Goal: Task Accomplishment & Management: Manage account settings

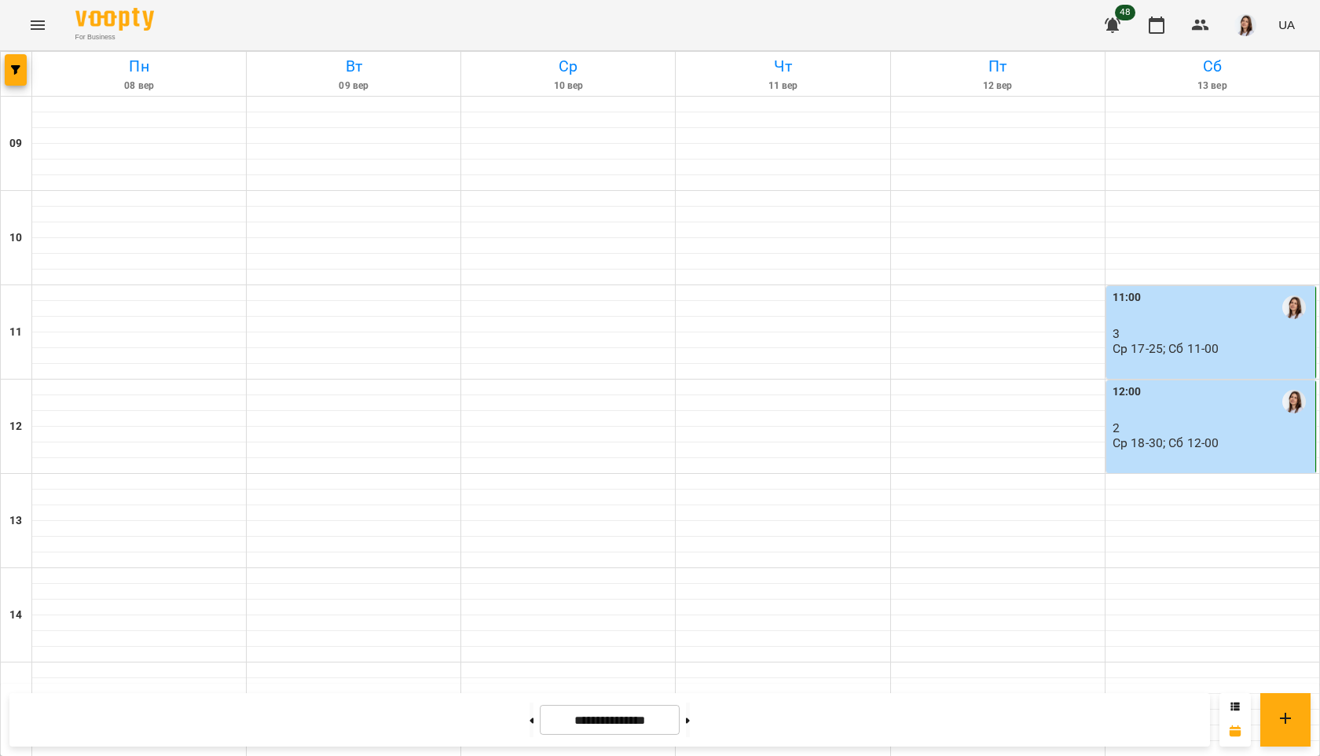
scroll to position [543, 0]
click at [690, 720] on icon at bounding box center [688, 719] width 4 height 5
type input "**********"
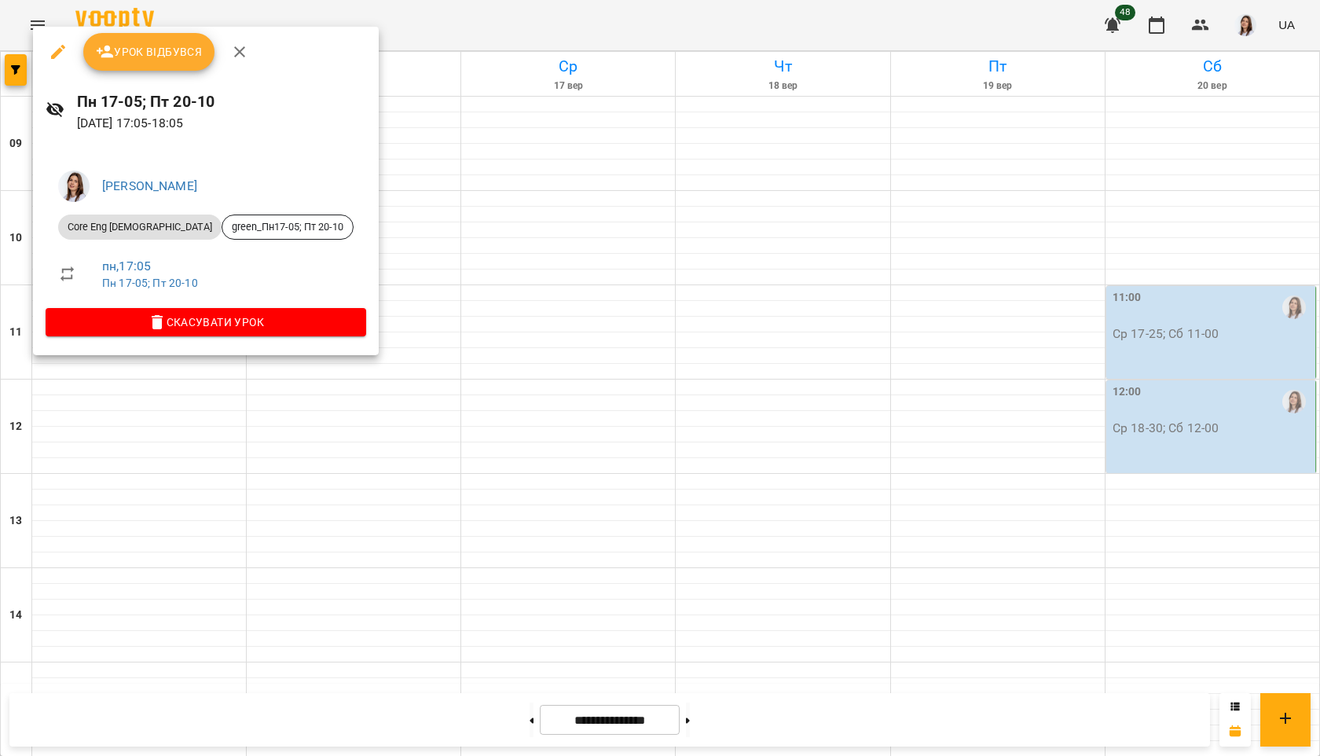
click at [186, 54] on span "Урок відбувся" at bounding box center [149, 51] width 107 height 19
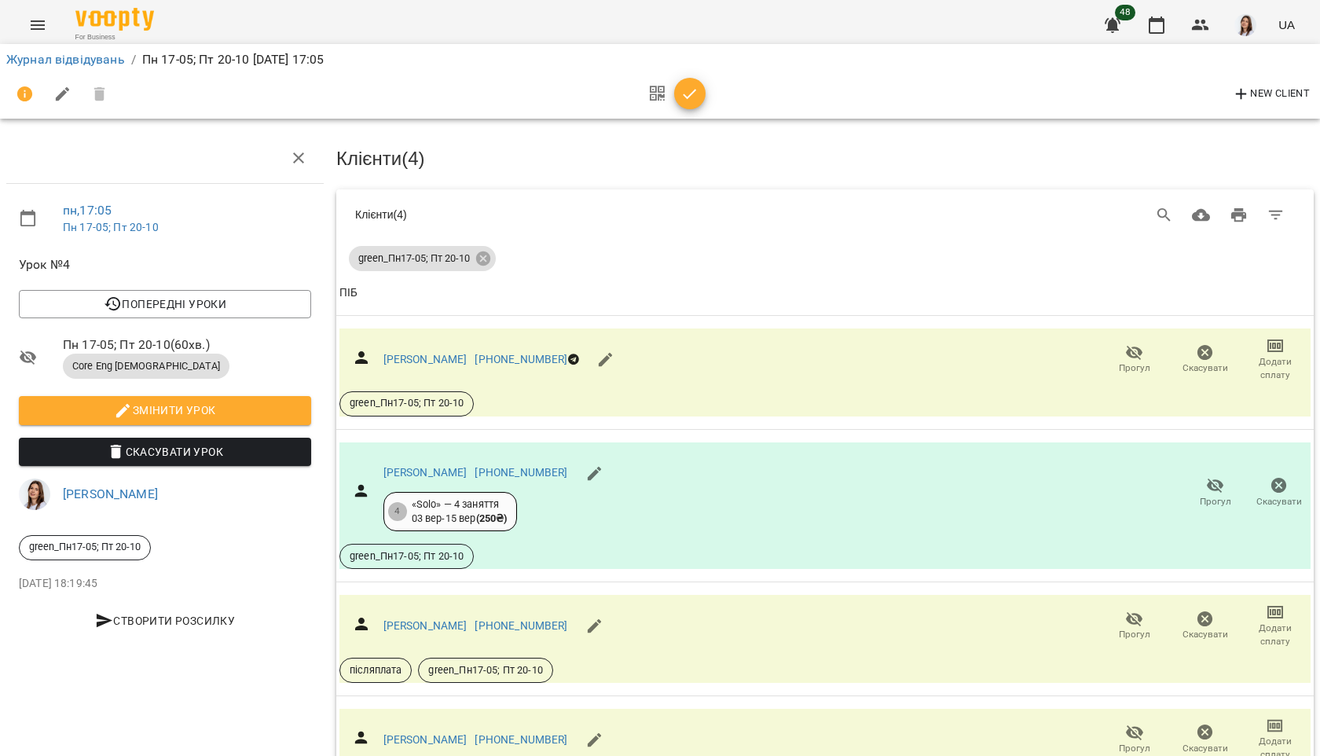
scroll to position [96, 0]
click at [694, 92] on icon "button" at bounding box center [689, 94] width 19 height 19
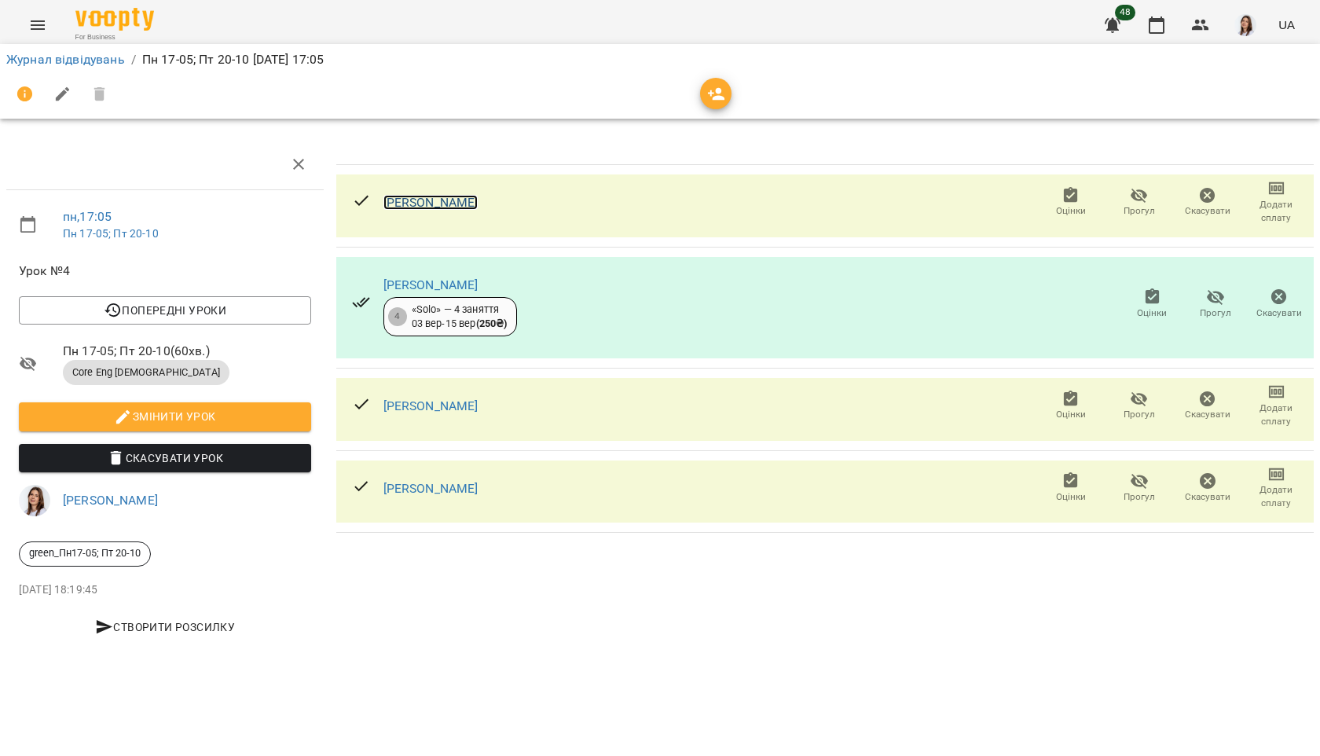
click at [467, 205] on link "[PERSON_NAME]" at bounding box center [430, 202] width 95 height 15
click at [1169, 312] on span "Оцінки" at bounding box center [1152, 303] width 45 height 31
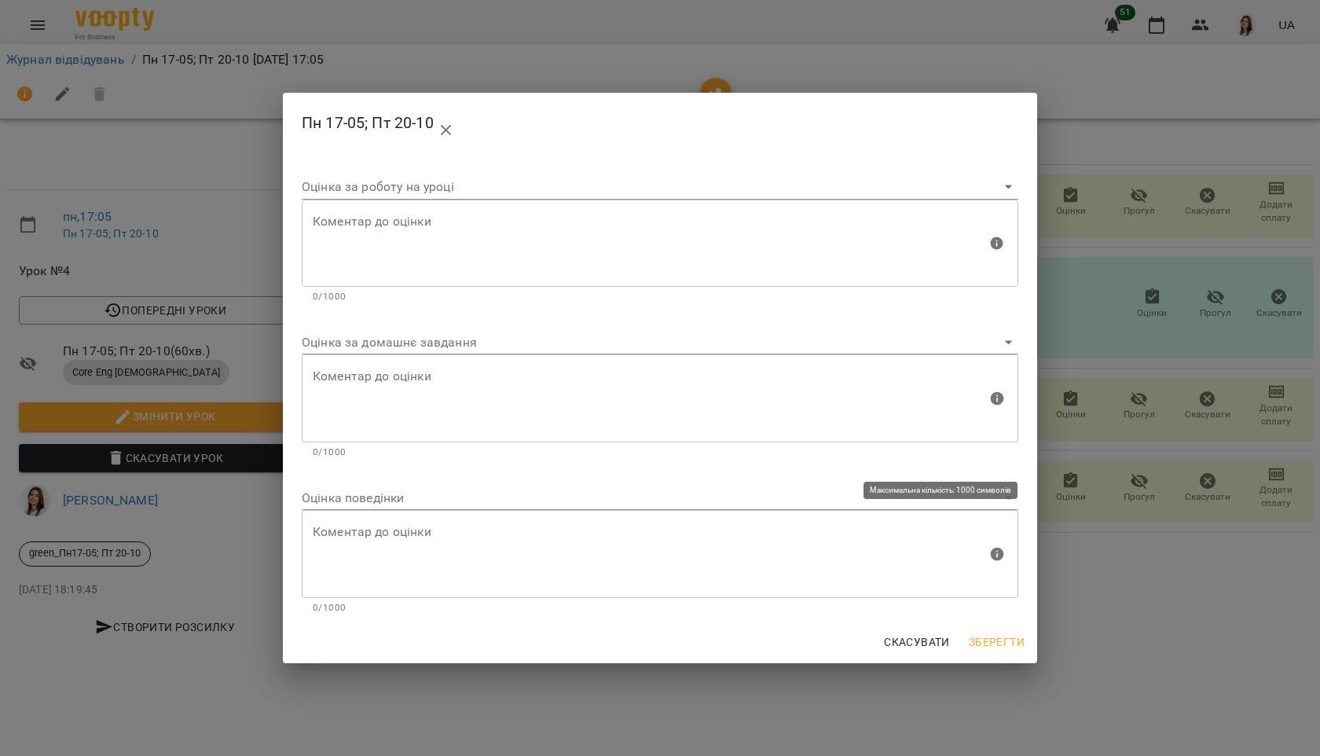
click at [776, 514] on div "Коментар до оцінки" at bounding box center [660, 554] width 716 height 88
click at [918, 638] on span "Скасувати" at bounding box center [917, 641] width 66 height 19
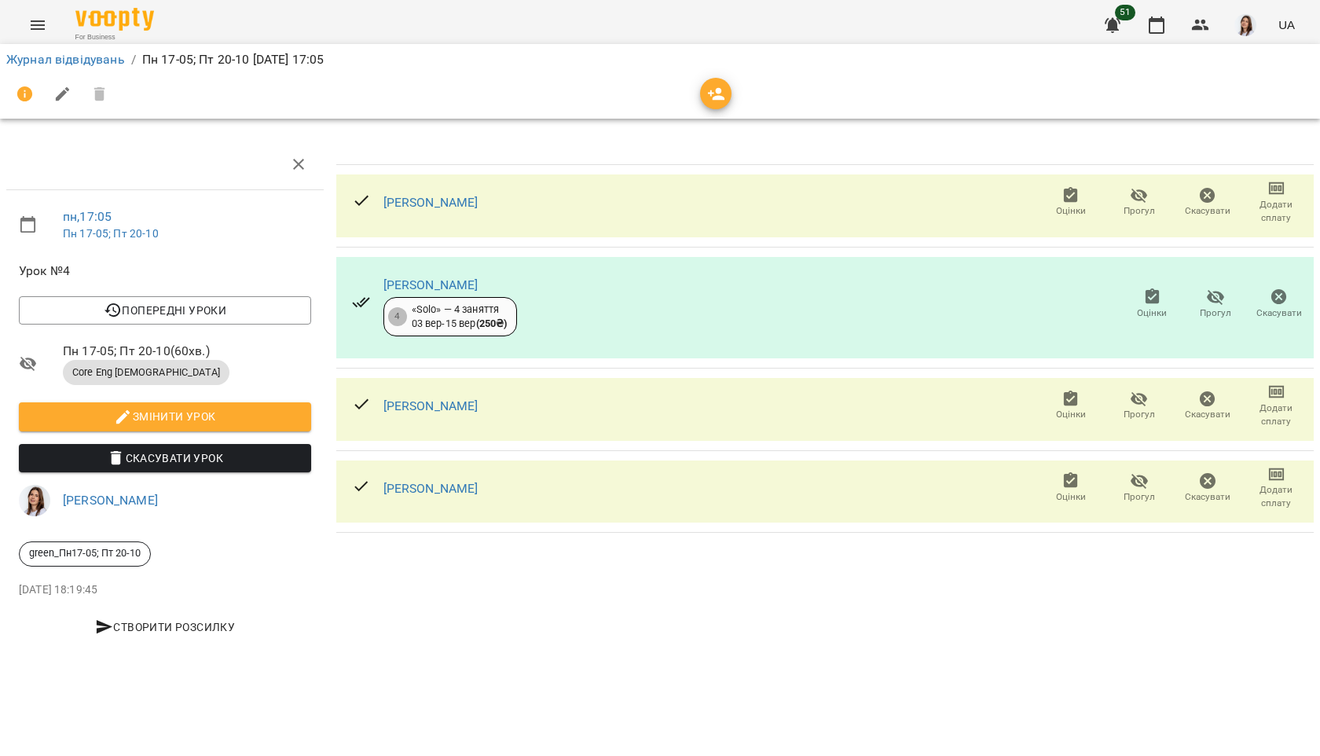
click at [1207, 306] on span "Прогул" at bounding box center [1215, 312] width 31 height 13
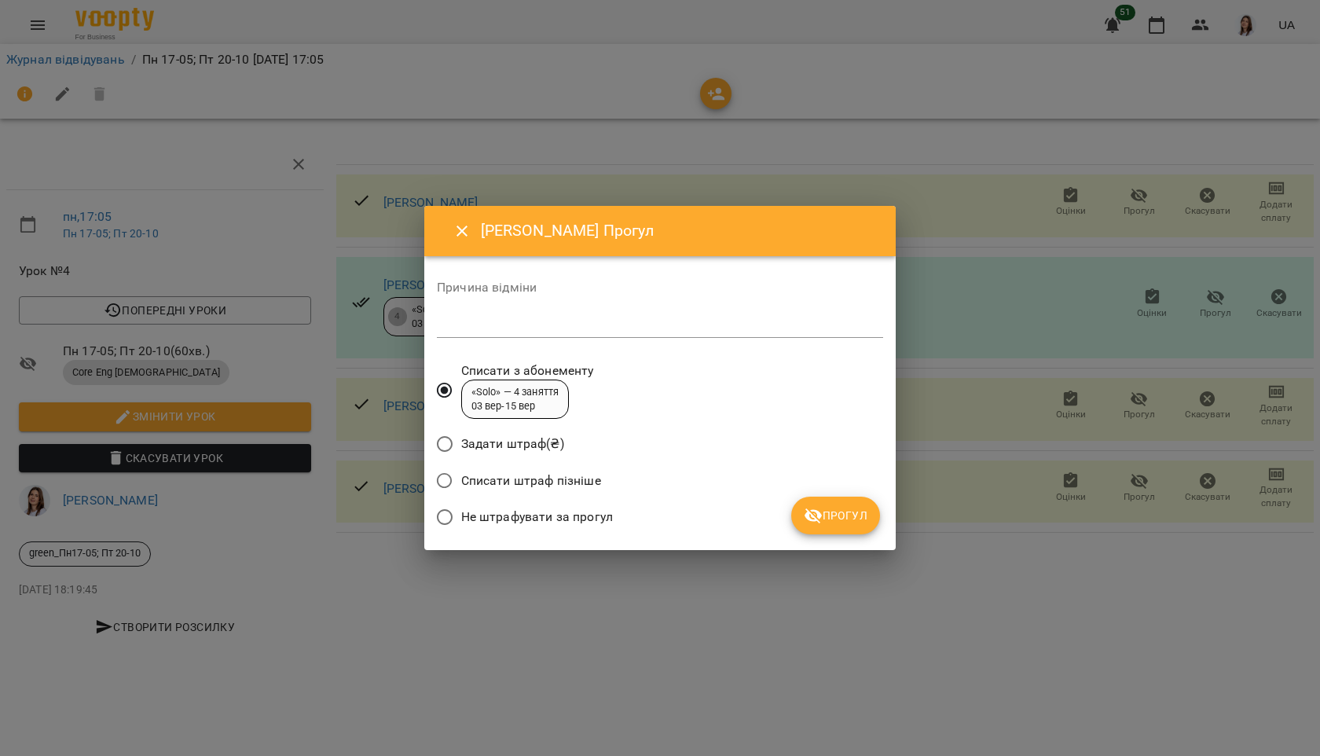
click at [584, 514] on span "Не штрафувати за прогул" at bounding box center [537, 516] width 152 height 19
click at [826, 522] on span "Прогул" at bounding box center [836, 515] width 64 height 19
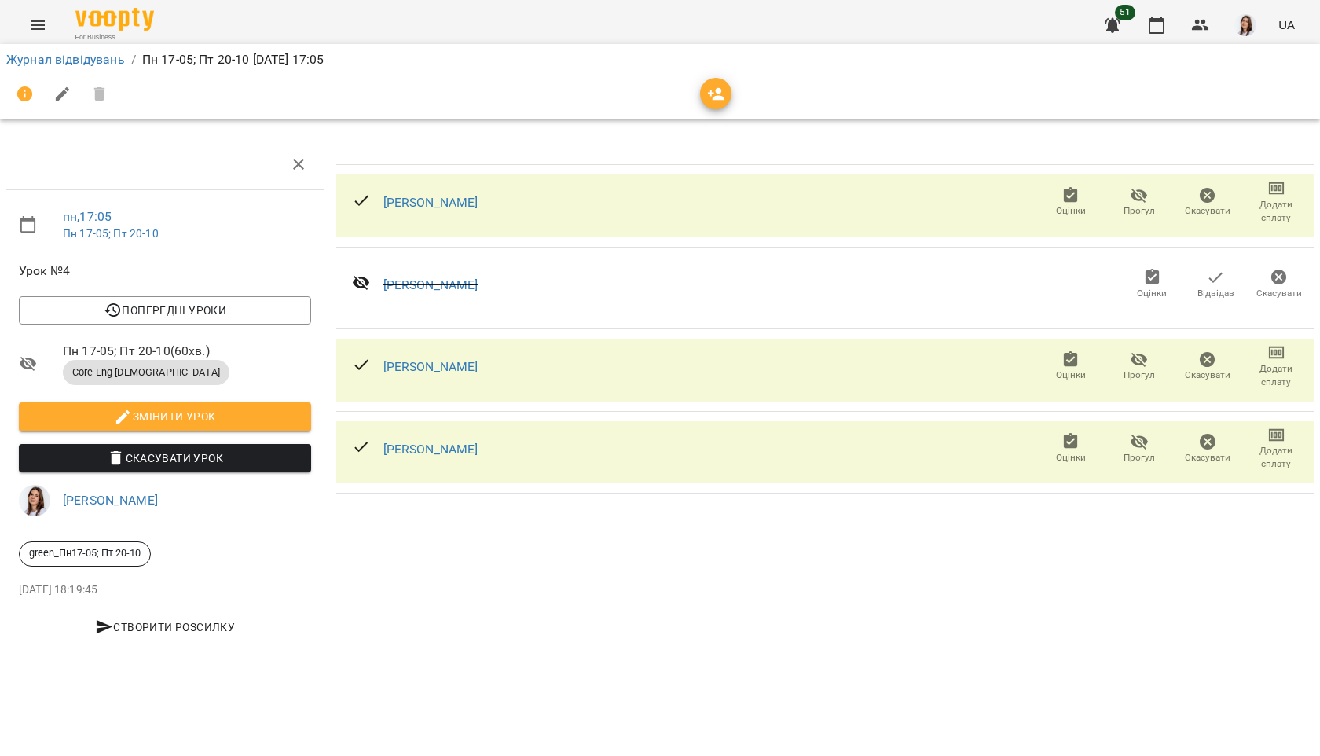
click at [1052, 196] on span "Оцінки" at bounding box center [1070, 201] width 49 height 31
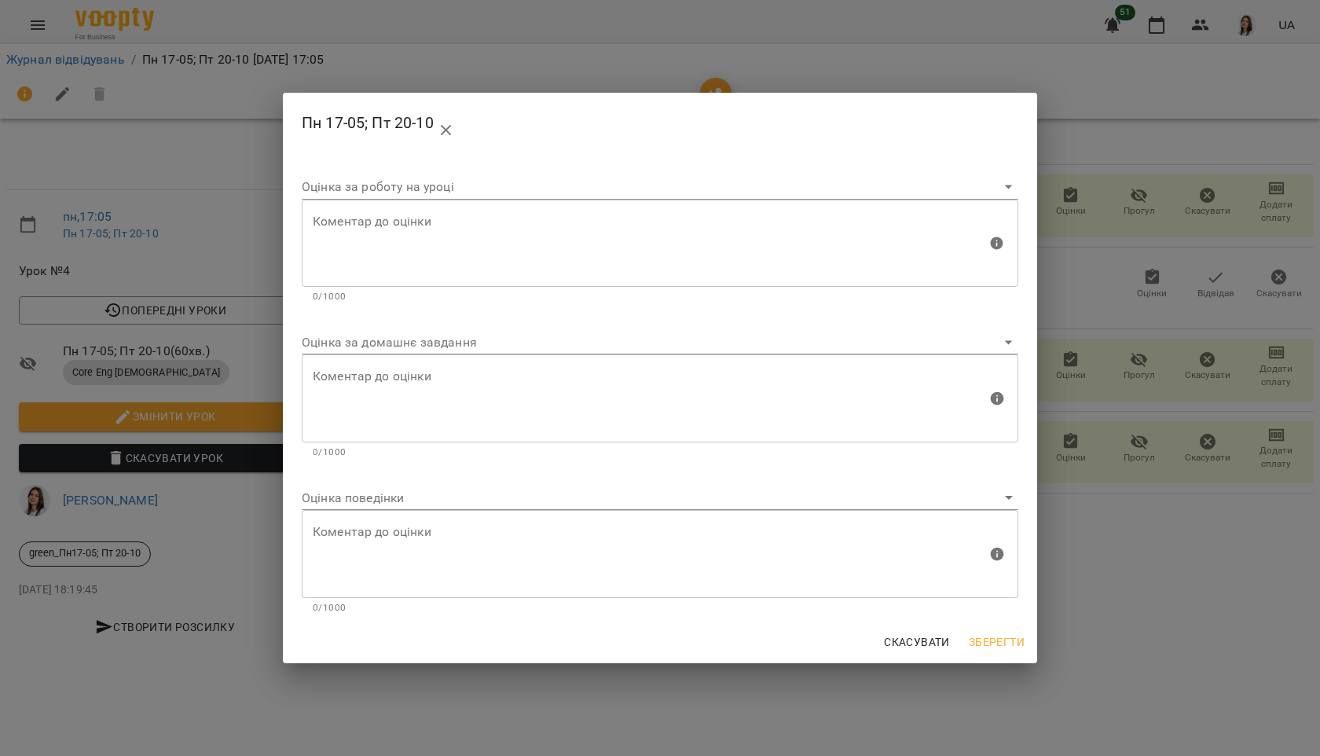
click at [413, 493] on body "For Business 51 UA Журнал відвідувань / Пн 17-05; Пт 20-10 [DATE] 17:05 пн , 17…" at bounding box center [660, 330] width 1320 height 660
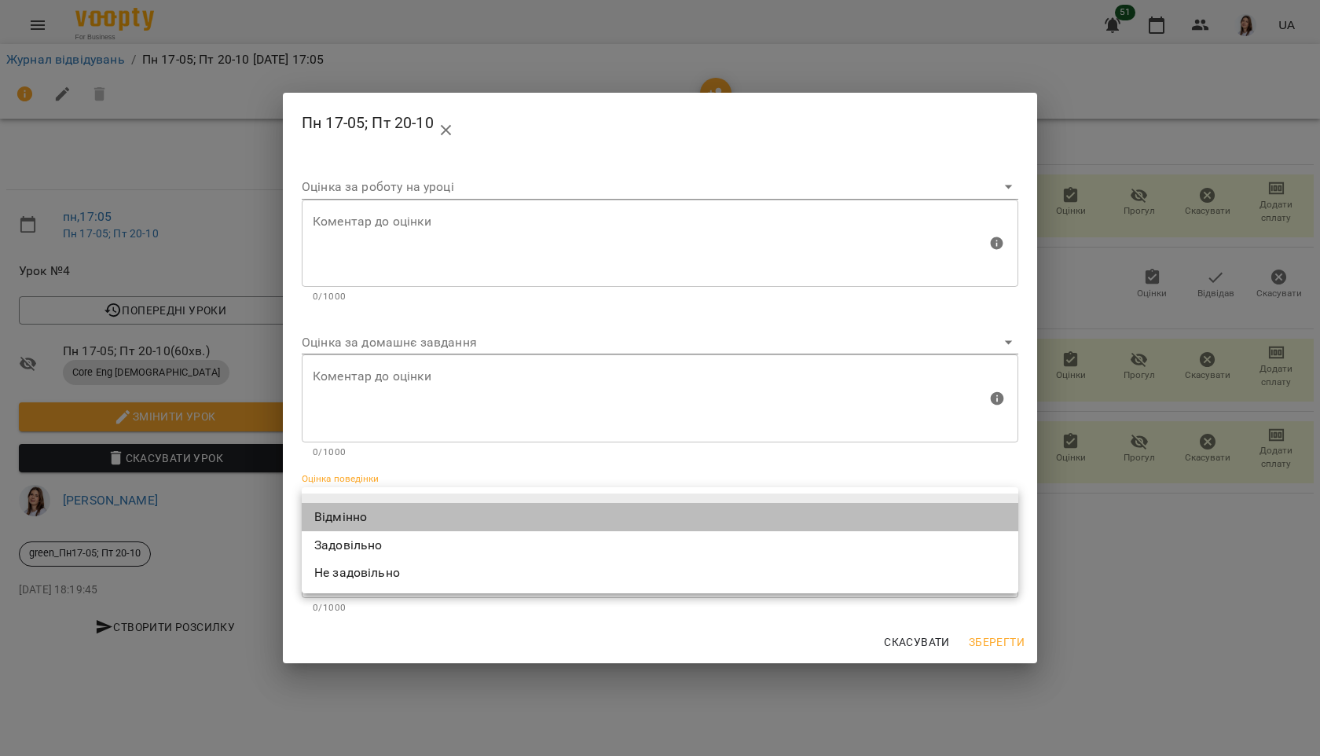
click at [394, 508] on li "Відмінно" at bounding box center [660, 517] width 716 height 28
type input "*********"
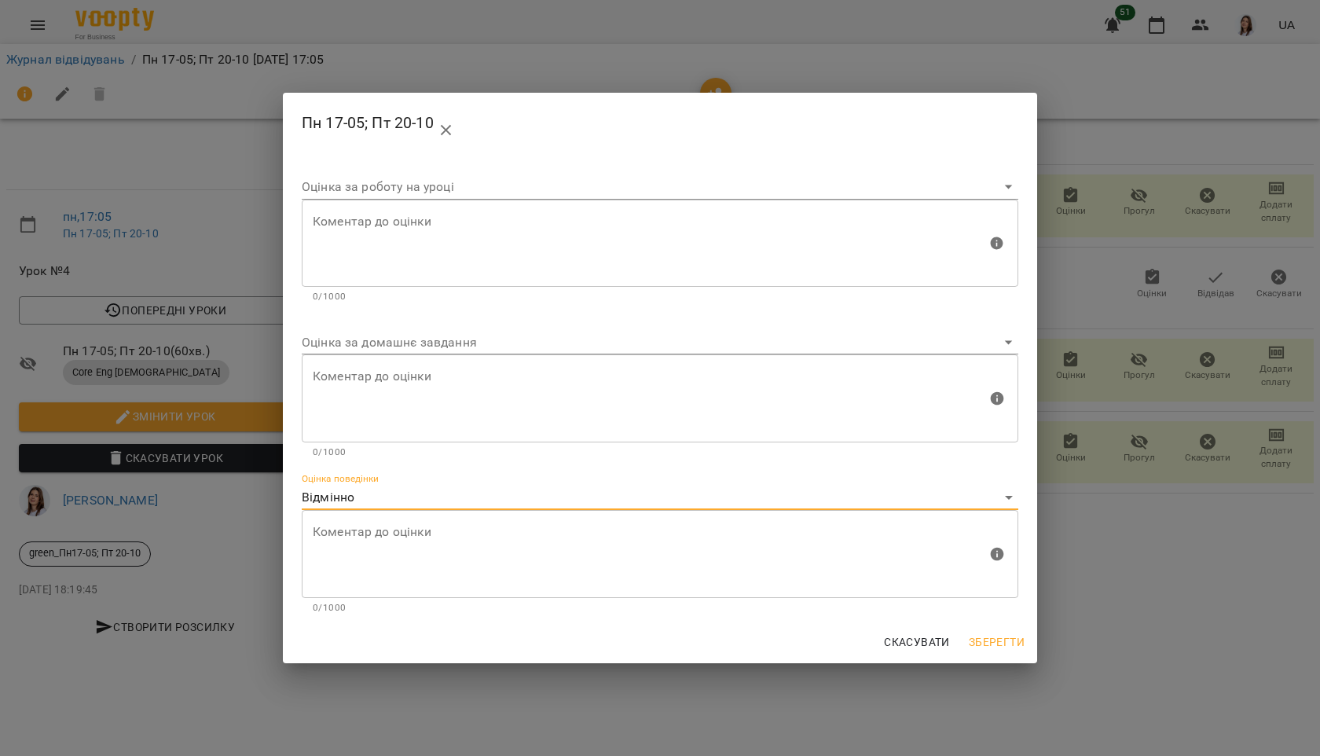
click at [1016, 639] on span "Зберегти" at bounding box center [997, 641] width 56 height 19
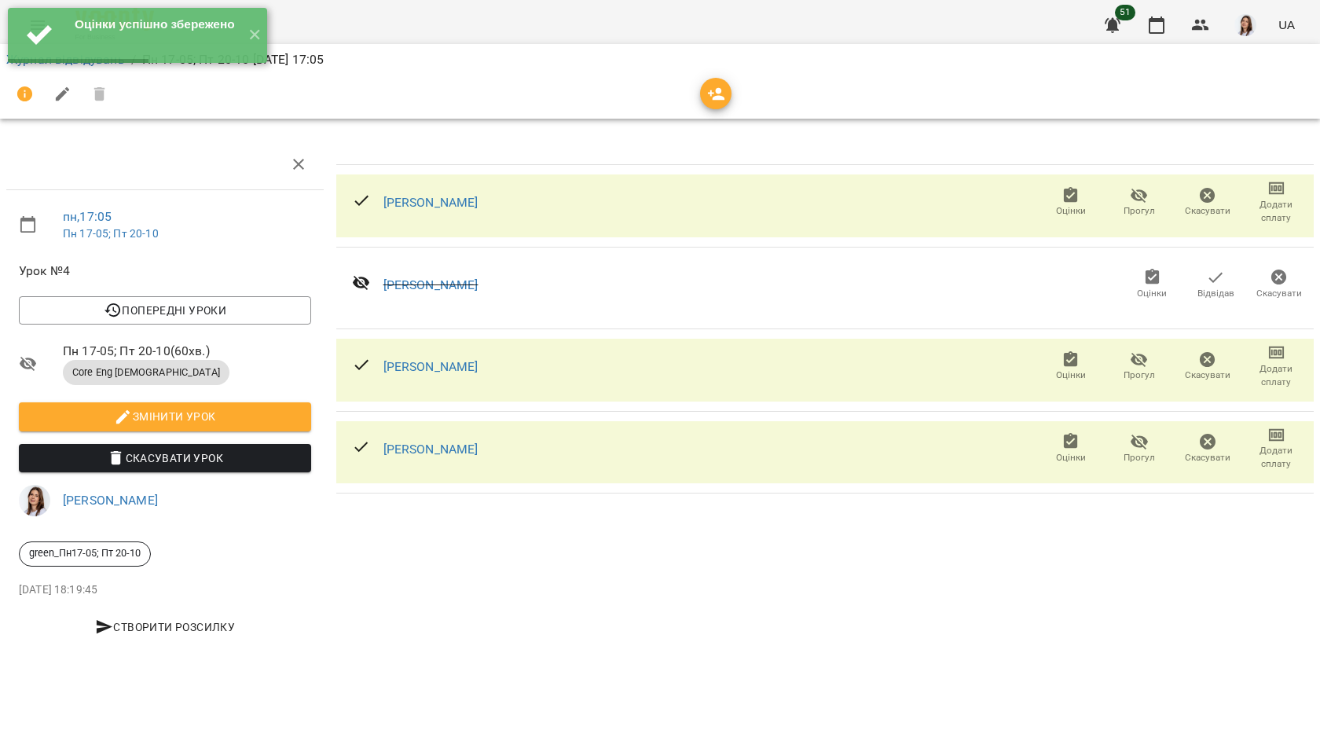
click at [1071, 379] on span "Оцінки" at bounding box center [1071, 374] width 30 height 13
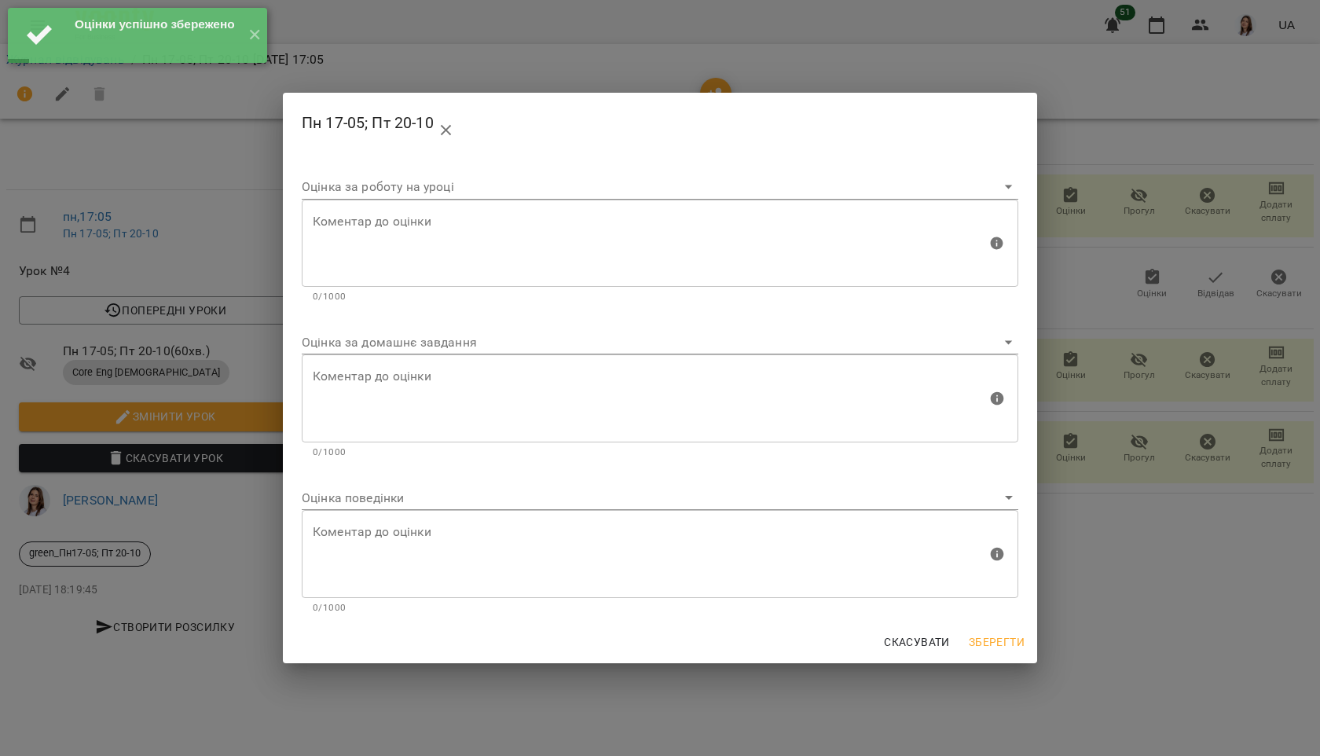
click at [378, 500] on body "Оцінки успішно збережено ✕ For Business 51 UA Журнал відвідувань / Пн 17-05; Пт…" at bounding box center [660, 330] width 1320 height 660
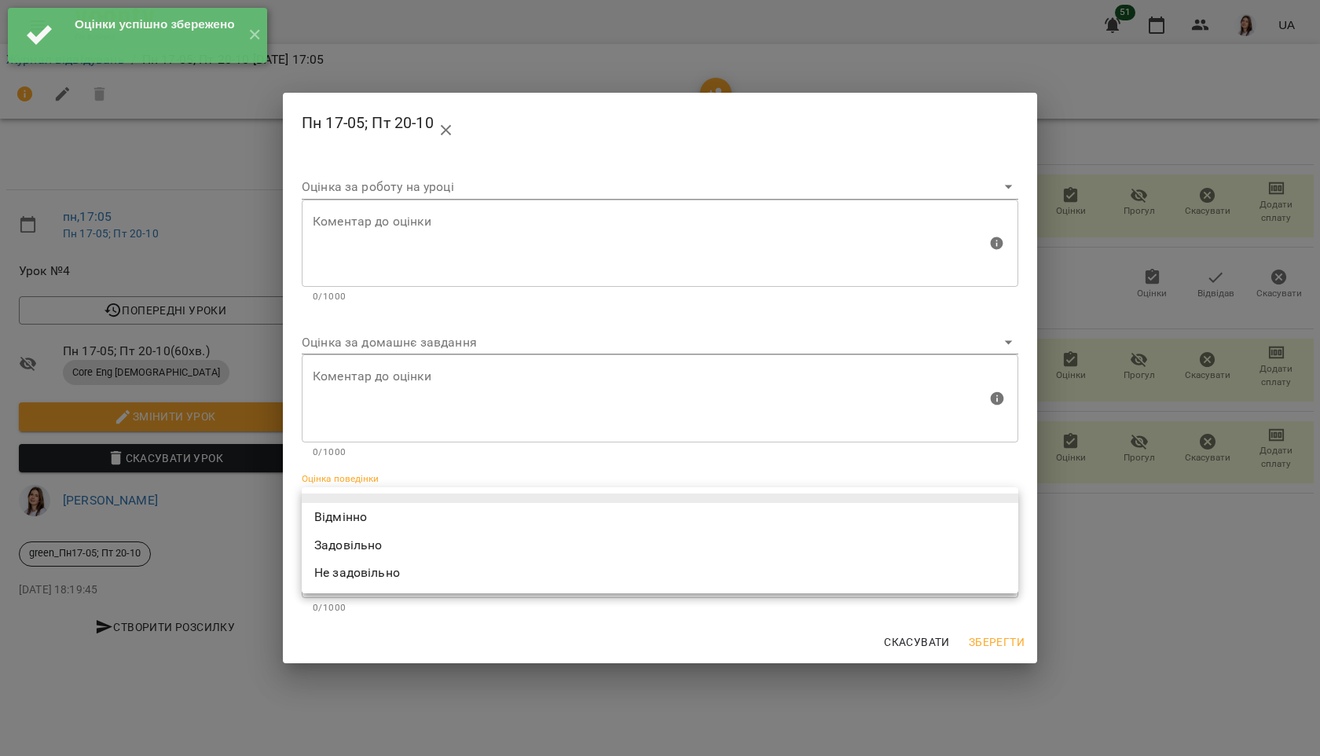
click at [373, 507] on li "Відмінно" at bounding box center [660, 517] width 716 height 28
type input "*********"
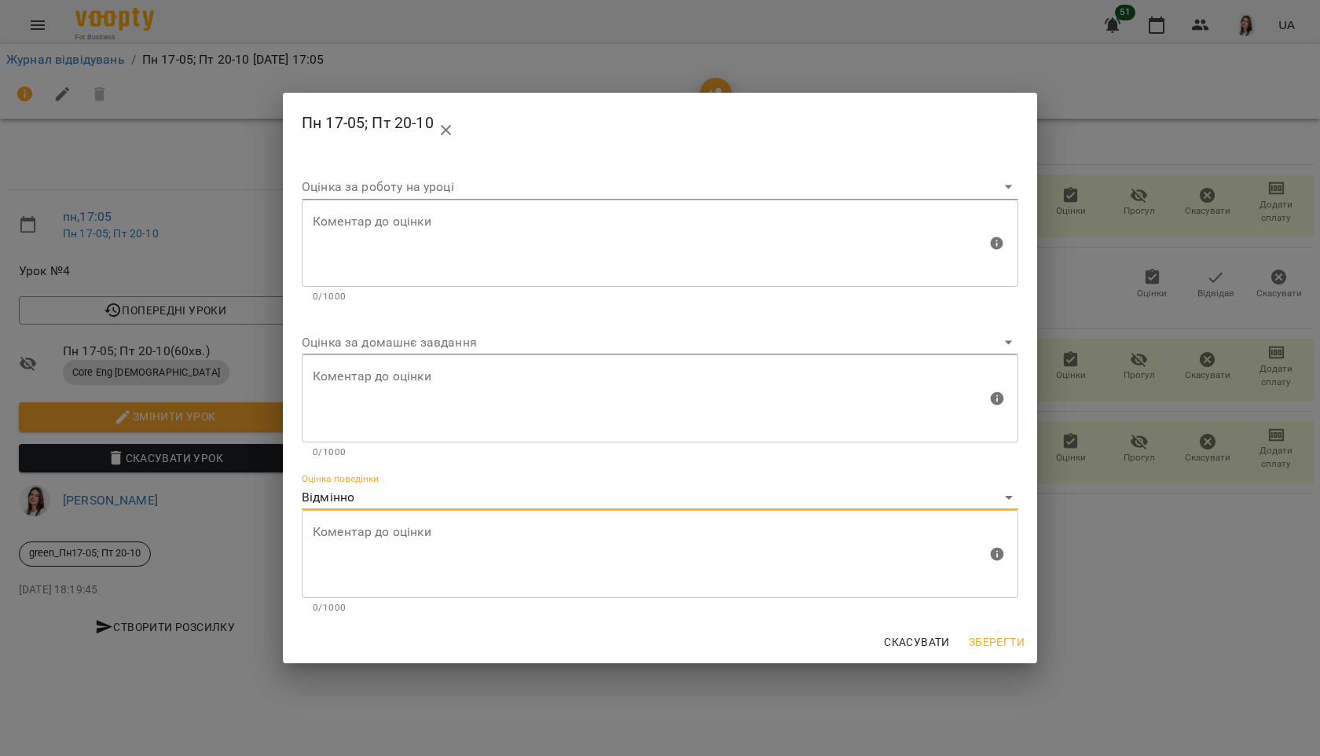
click at [1024, 635] on button "Зберегти" at bounding box center [996, 642] width 68 height 28
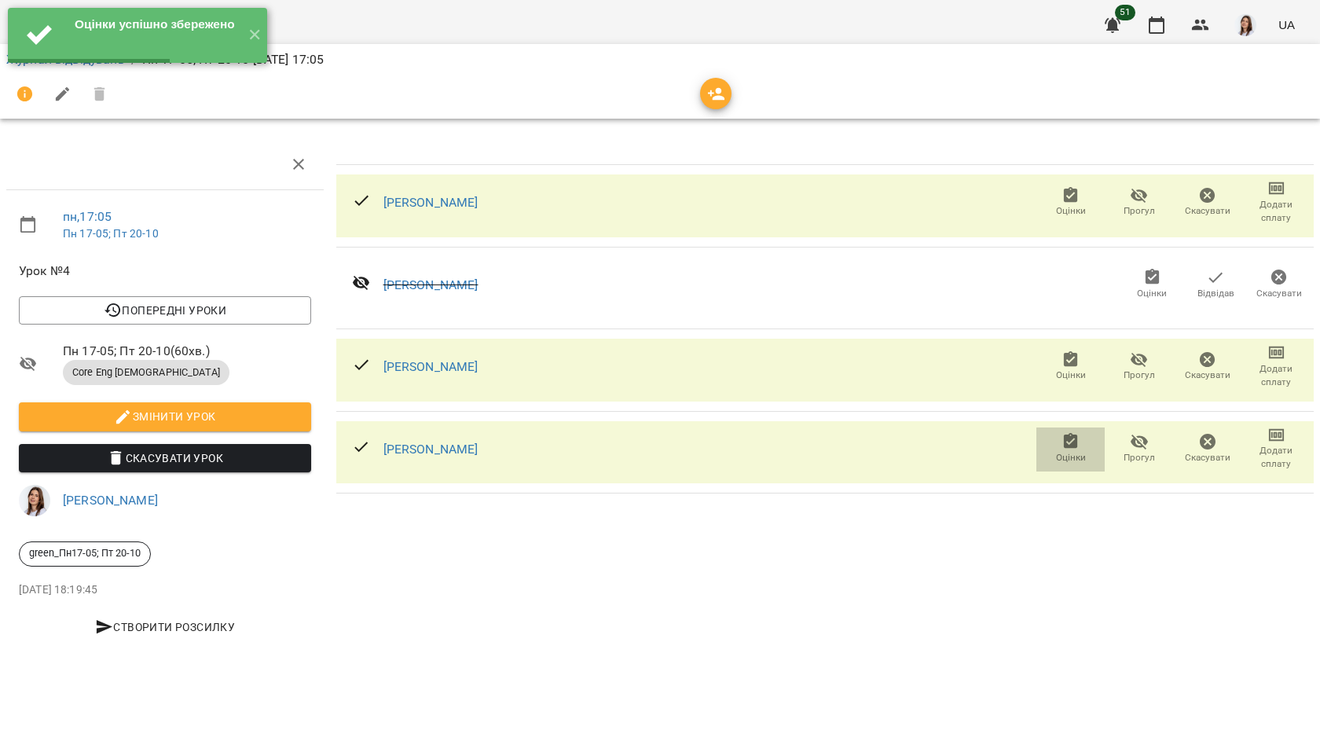
click at [1075, 451] on span "Оцінки" at bounding box center [1071, 457] width 30 height 13
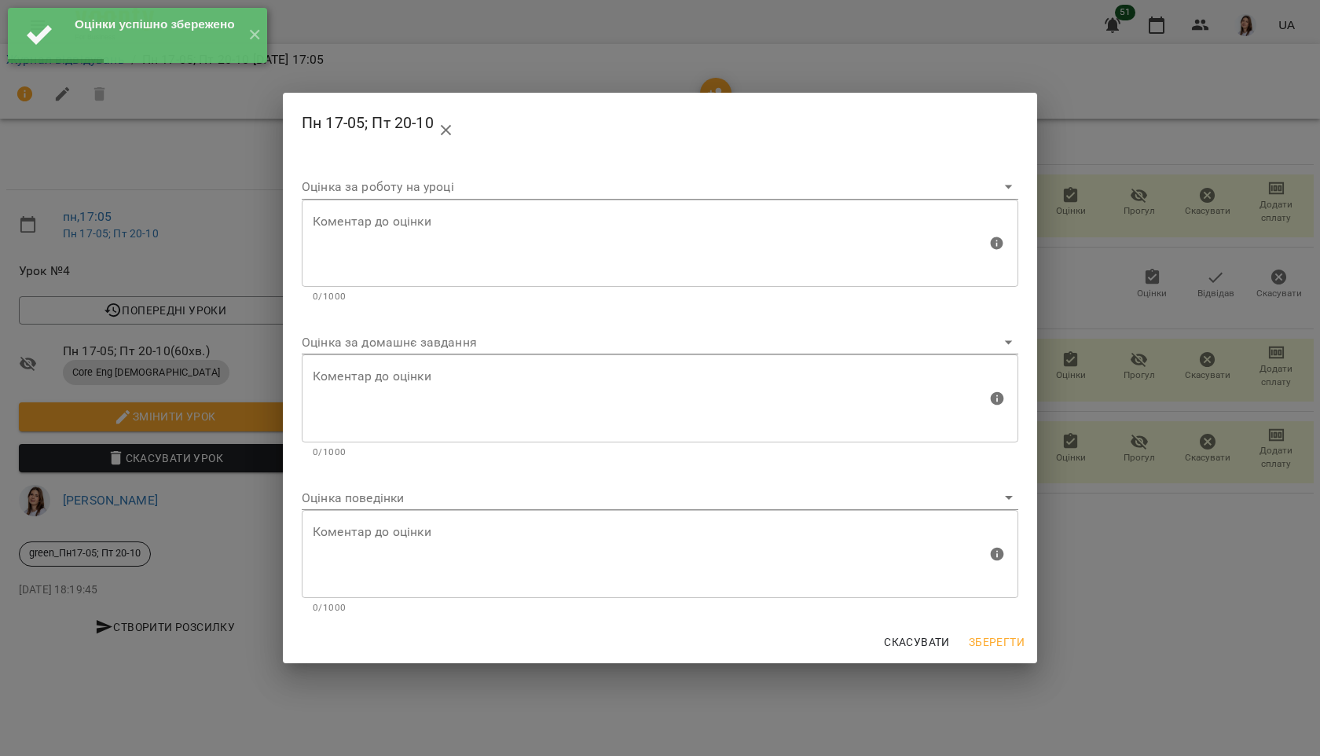
click at [390, 496] on body "Оцінки успішно збережено ✕ For Business 51 UA Журнал відвідувань / Пн 17-05; Пт…" at bounding box center [660, 330] width 1320 height 660
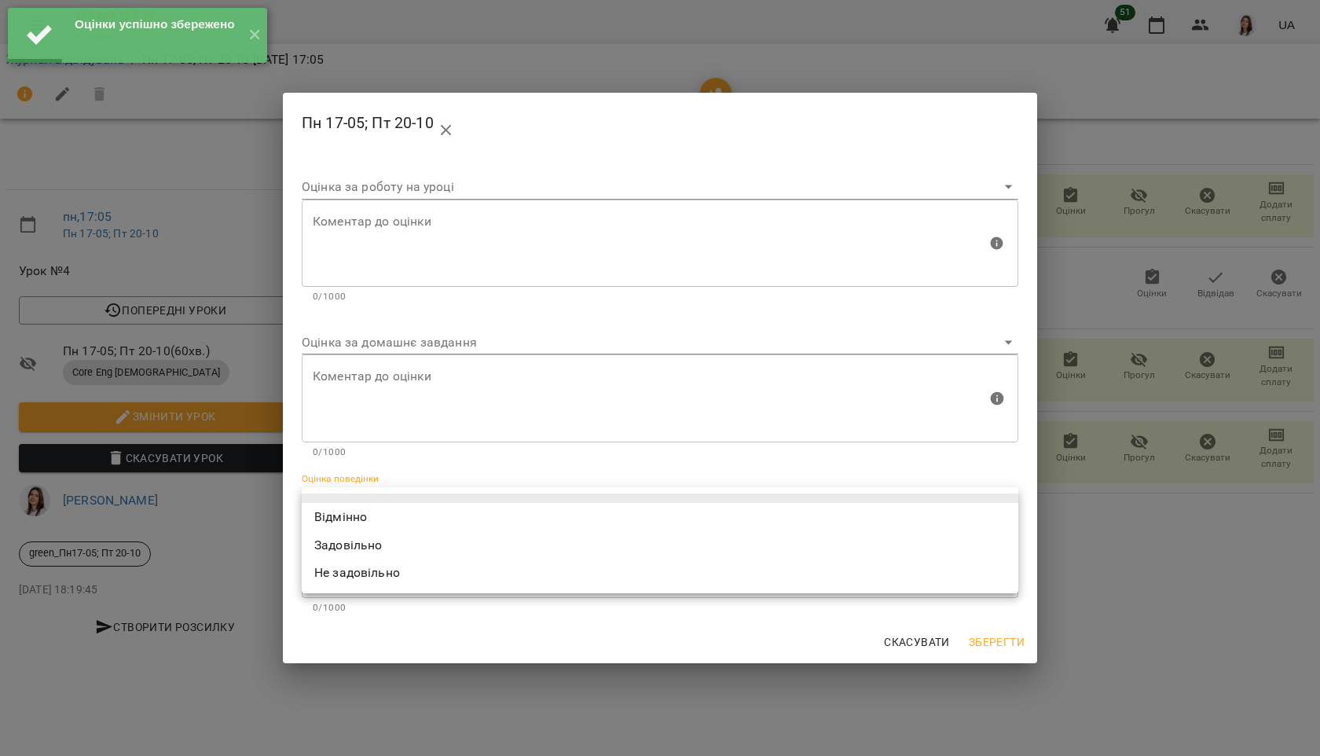
click at [390, 505] on li "Відмінно" at bounding box center [660, 517] width 716 height 28
type input "*********"
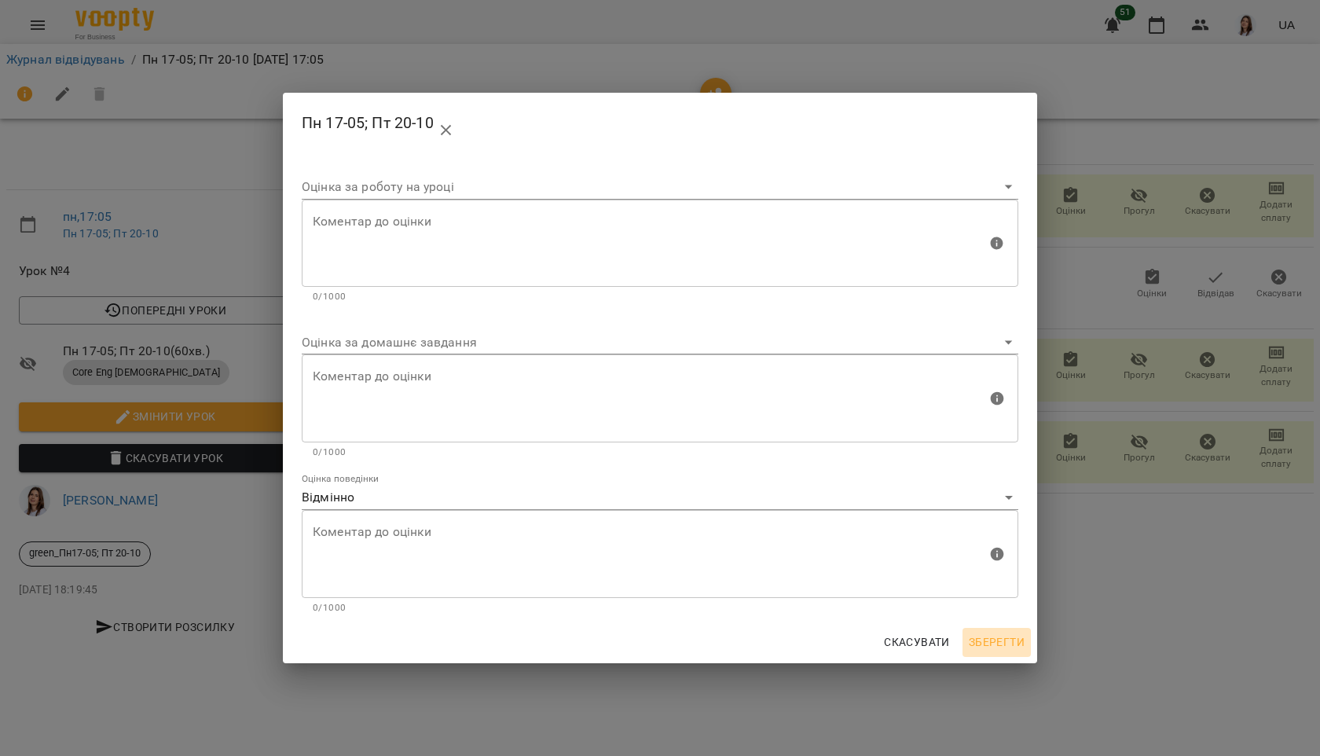
click at [1000, 643] on span "Зберегти" at bounding box center [997, 641] width 56 height 19
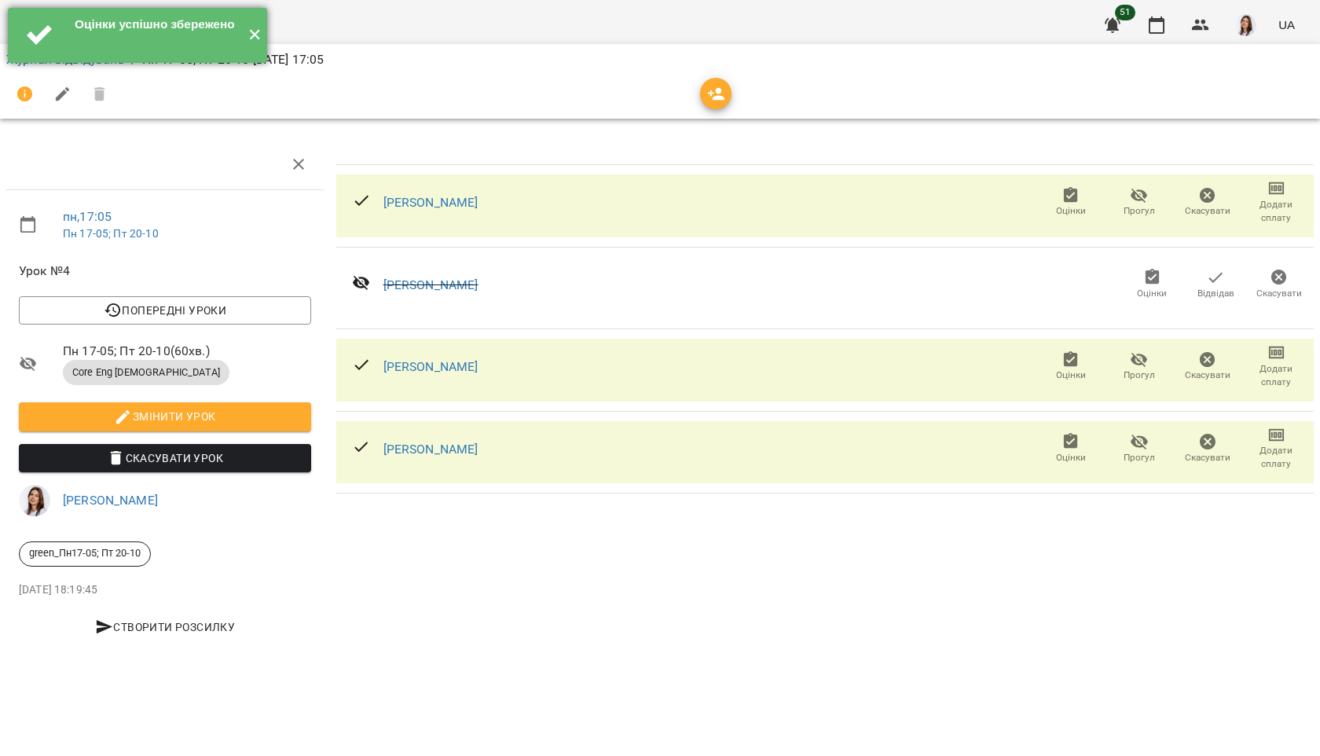
click at [253, 41] on button "✕" at bounding box center [254, 35] width 26 height 55
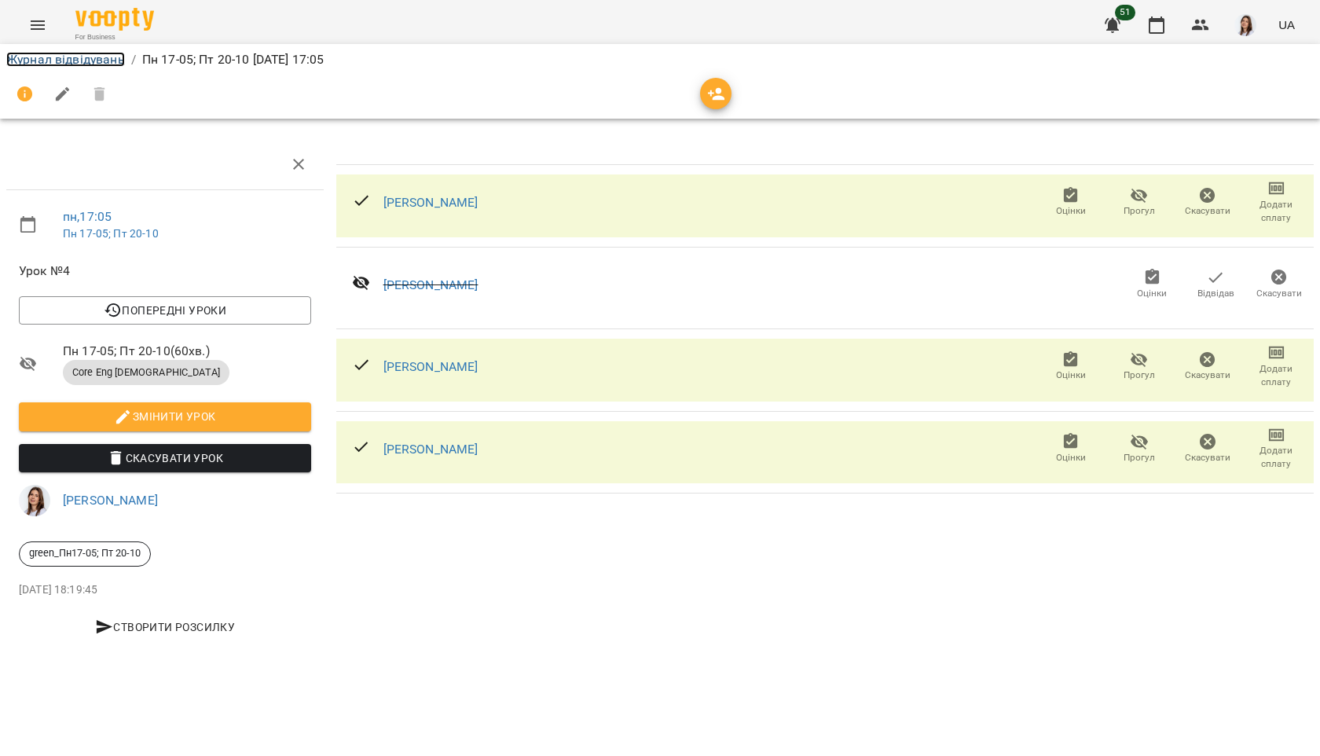
click at [97, 60] on link "Журнал відвідувань" at bounding box center [65, 59] width 119 height 15
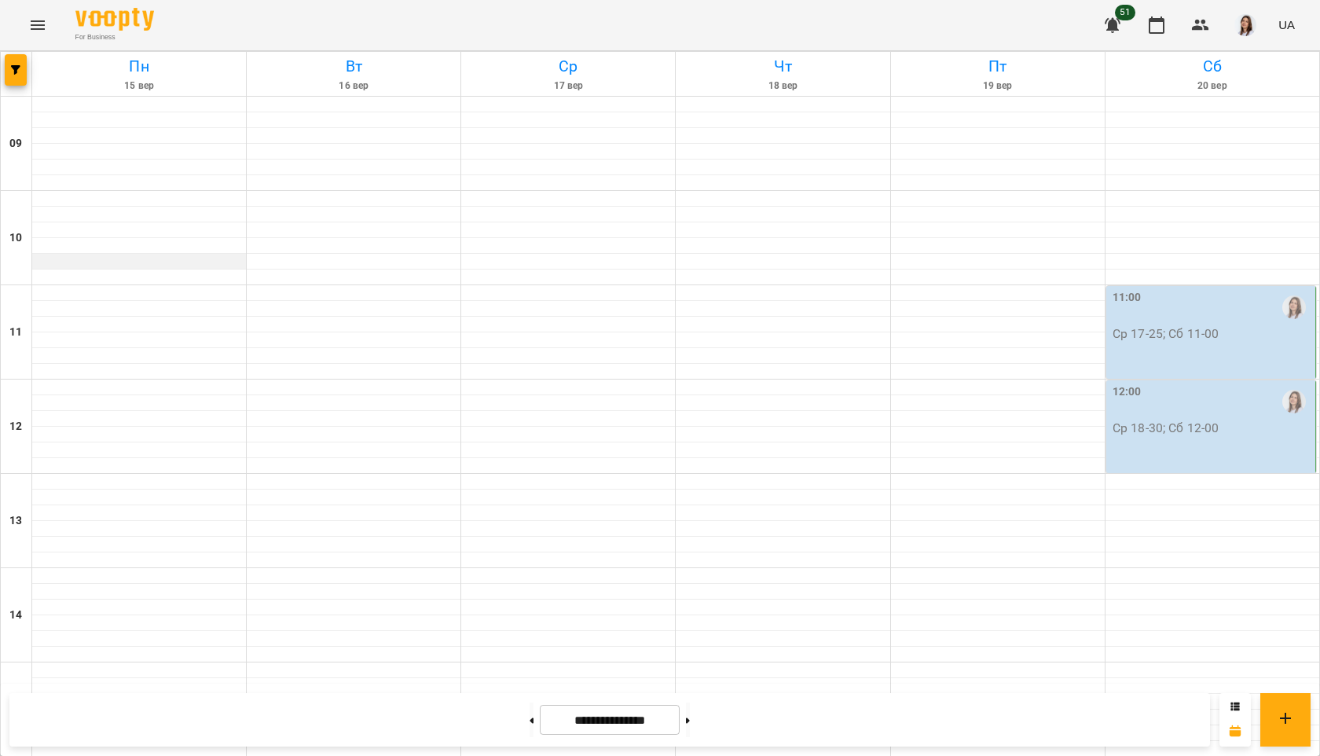
scroll to position [543, 0]
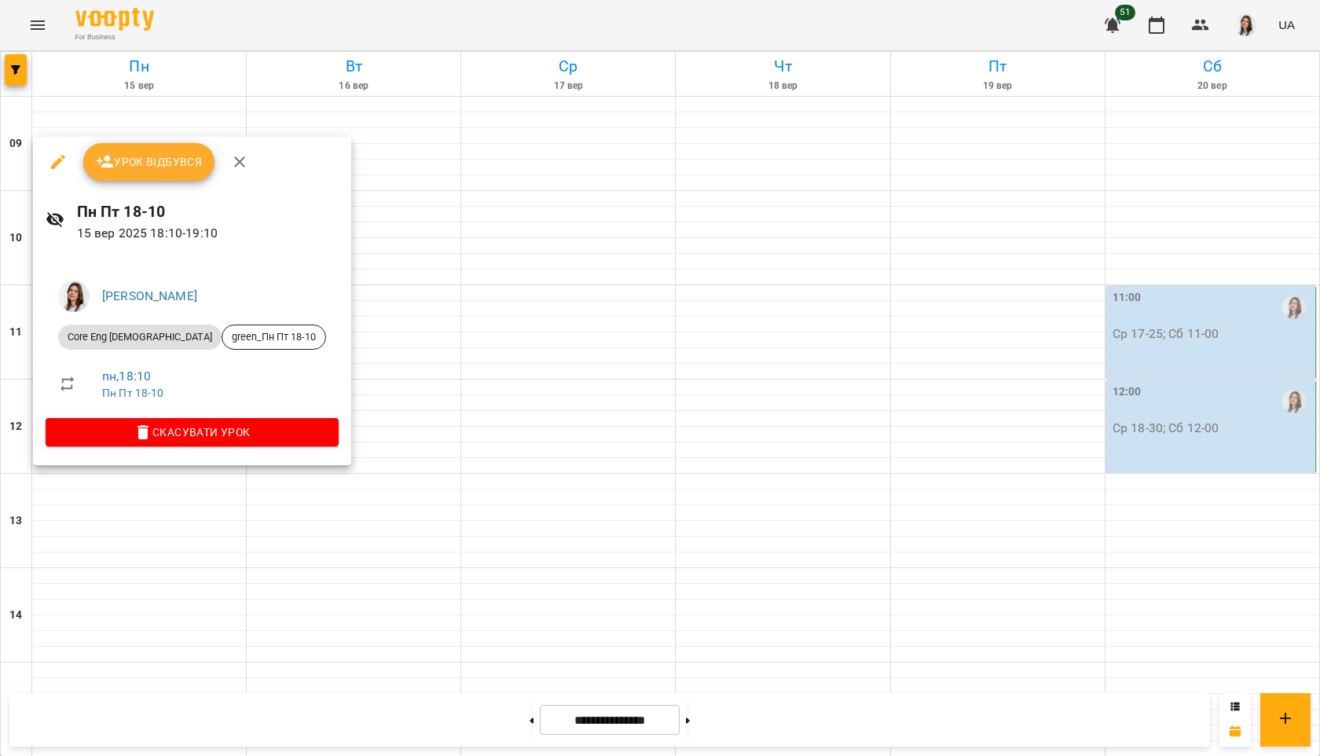
click at [141, 162] on span "Урок відбувся" at bounding box center [149, 161] width 107 height 19
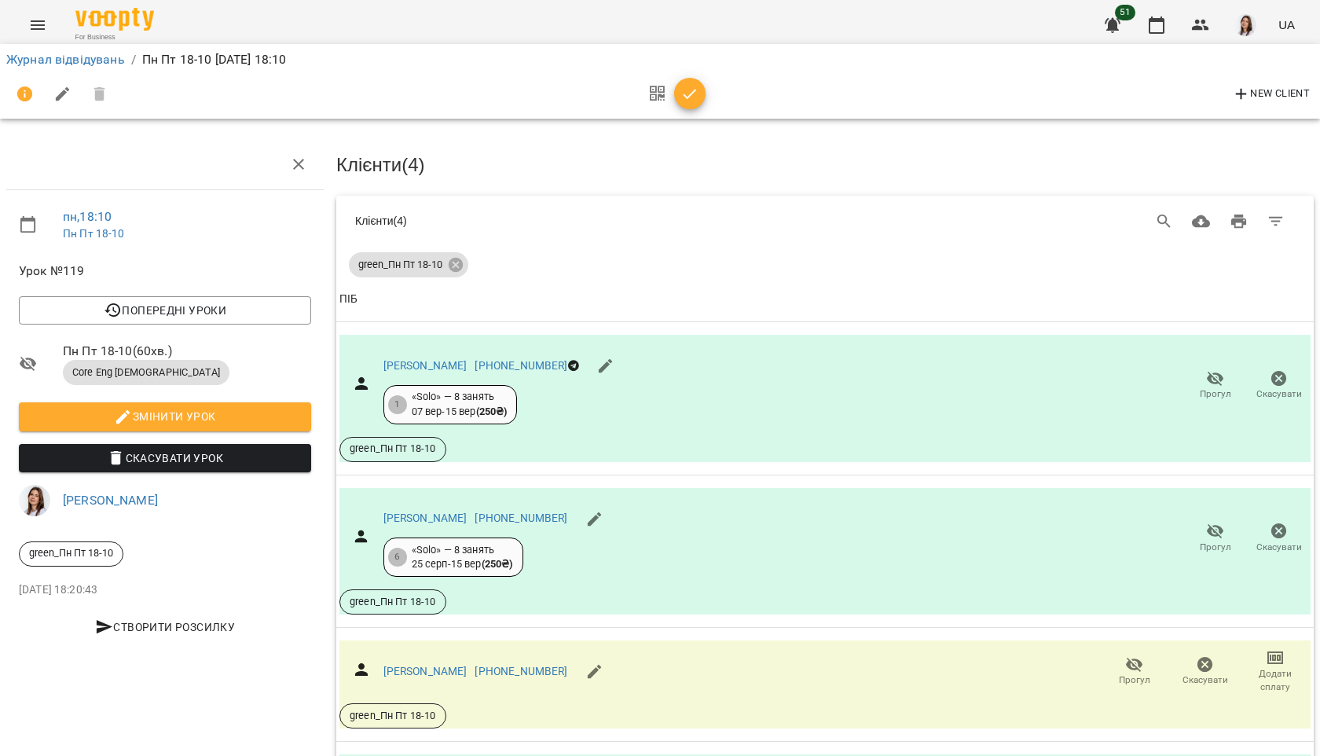
click at [689, 98] on icon "button" at bounding box center [689, 94] width 19 height 19
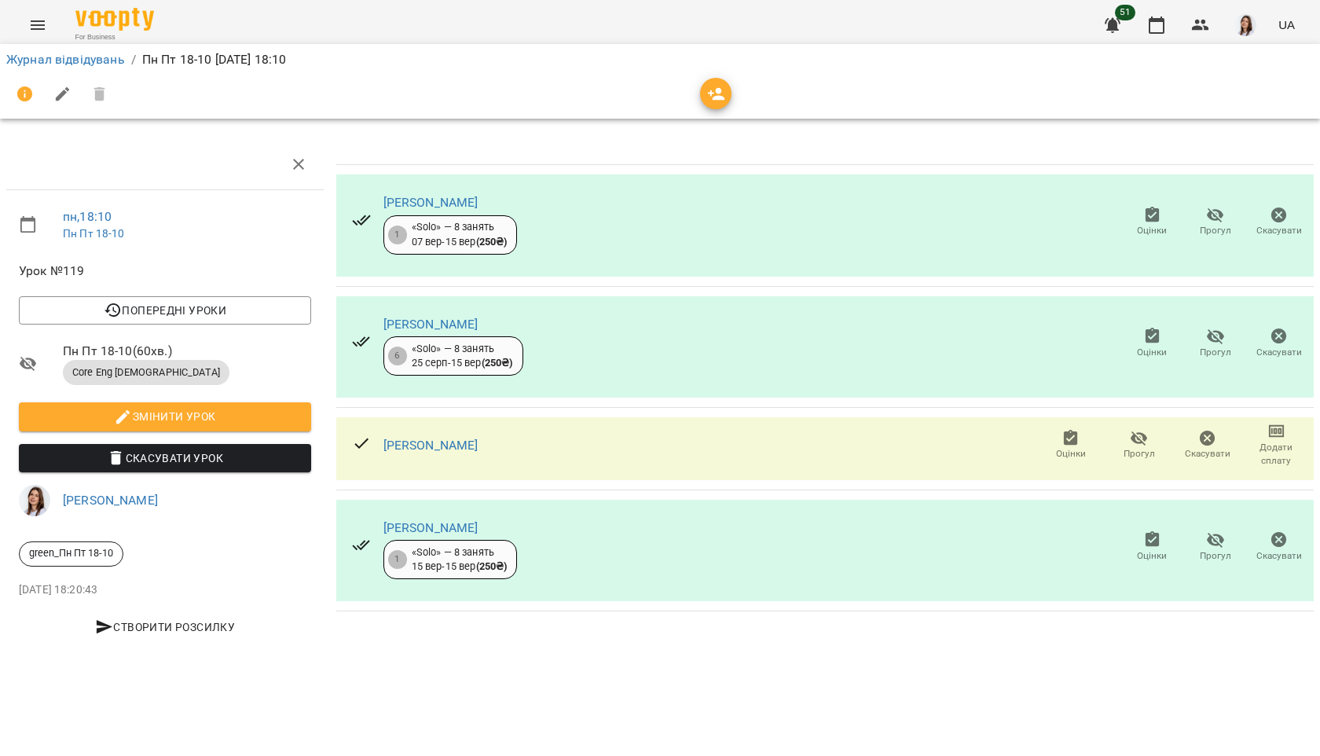
click at [1149, 332] on icon "button" at bounding box center [1152, 336] width 14 height 16
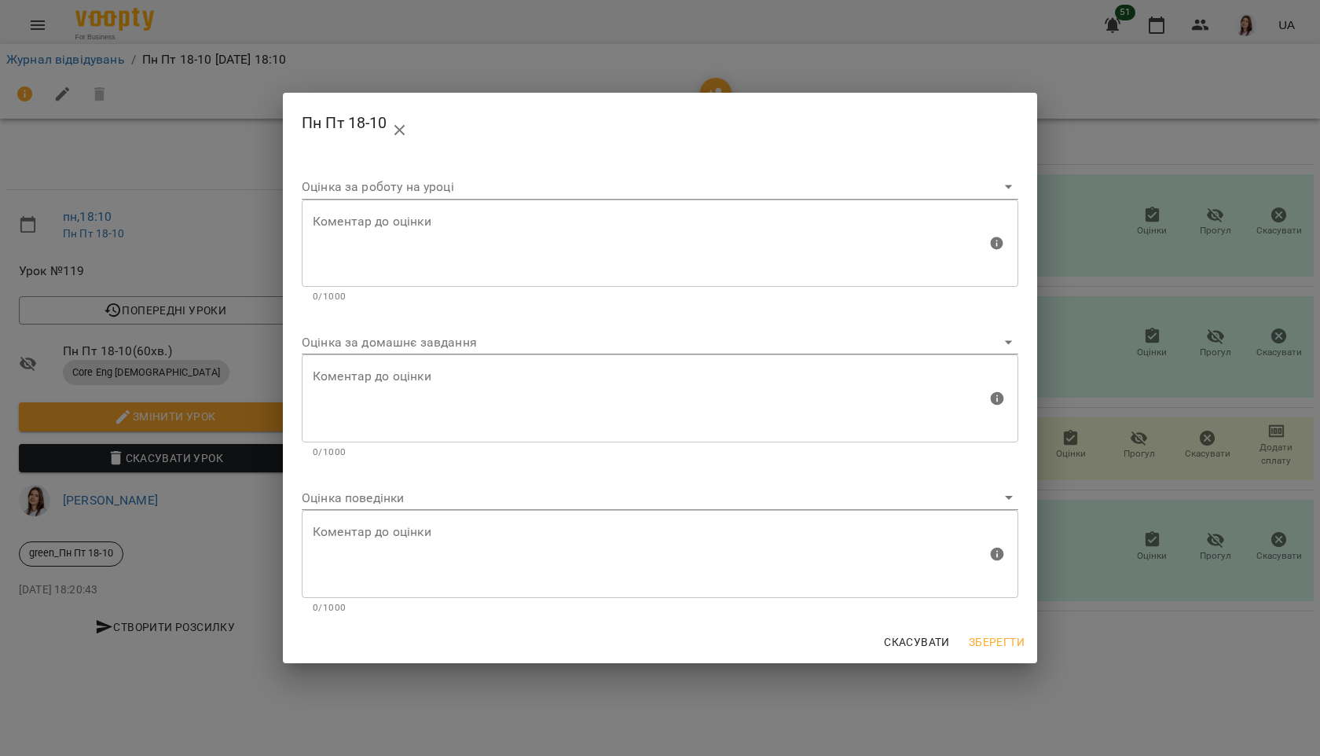
click at [401, 339] on body "For Business 51 UA Журнал відвідувань / Пн Пт 18-10 [DATE] 18:10 пн , 18:10 Пн …" at bounding box center [660, 330] width 1320 height 660
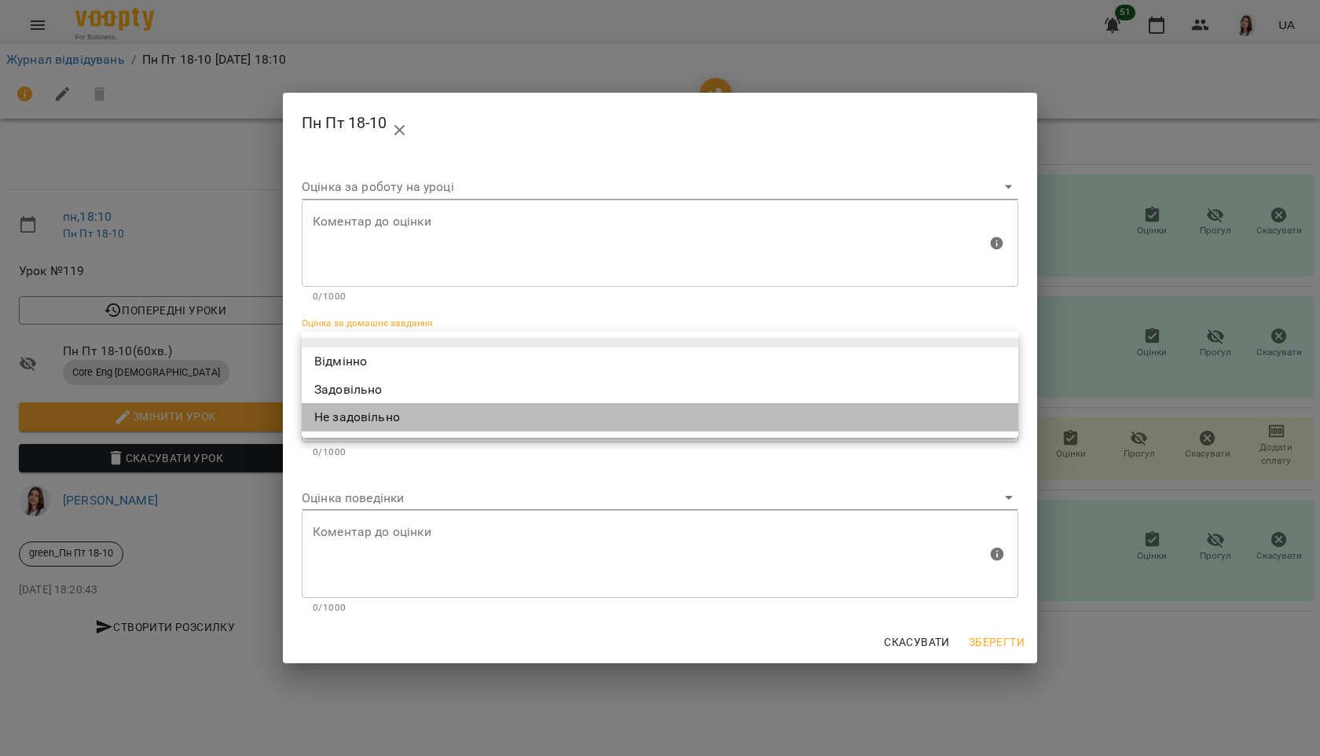
click at [368, 428] on li "Не задовільно" at bounding box center [660, 417] width 716 height 28
type input "**********"
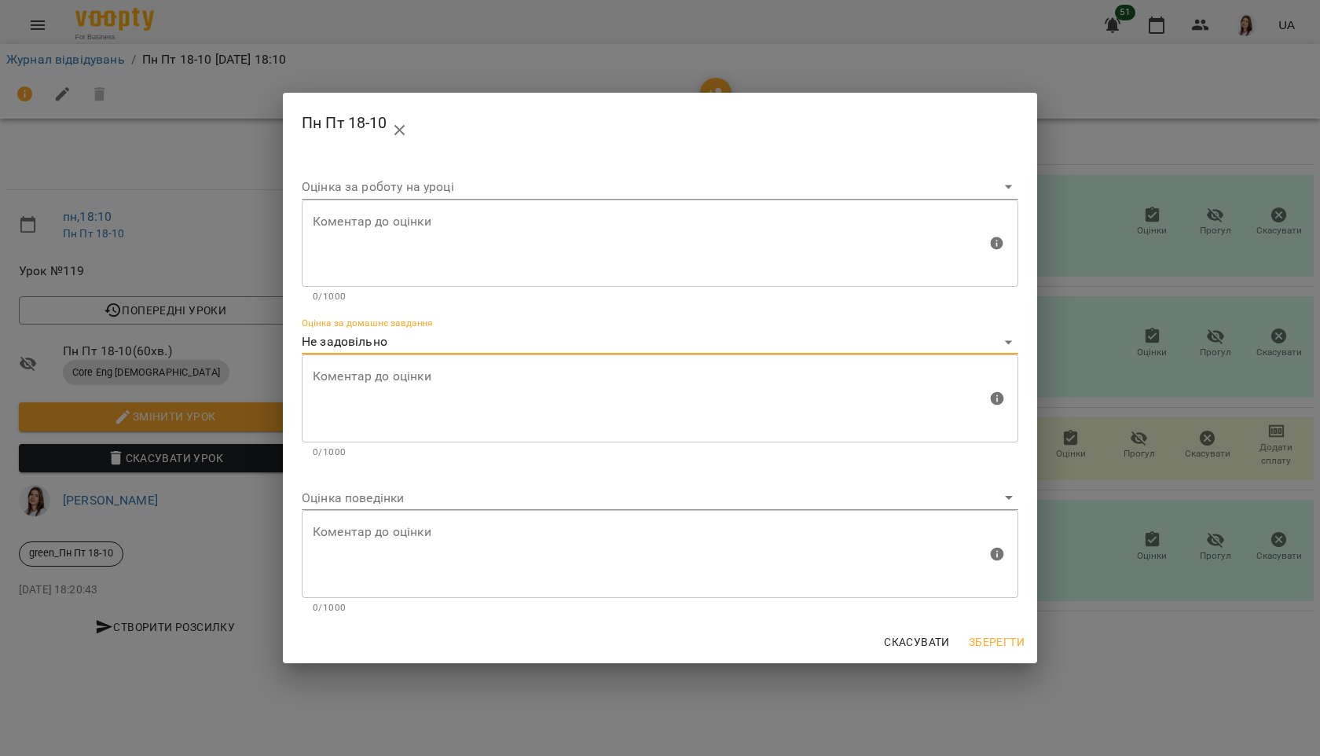
click at [354, 499] on body "For Business 51 UA Журнал відвідувань / Пн Пт 18-10 [DATE] 18:10 пн , 18:10 Пн …" at bounding box center [660, 330] width 1320 height 660
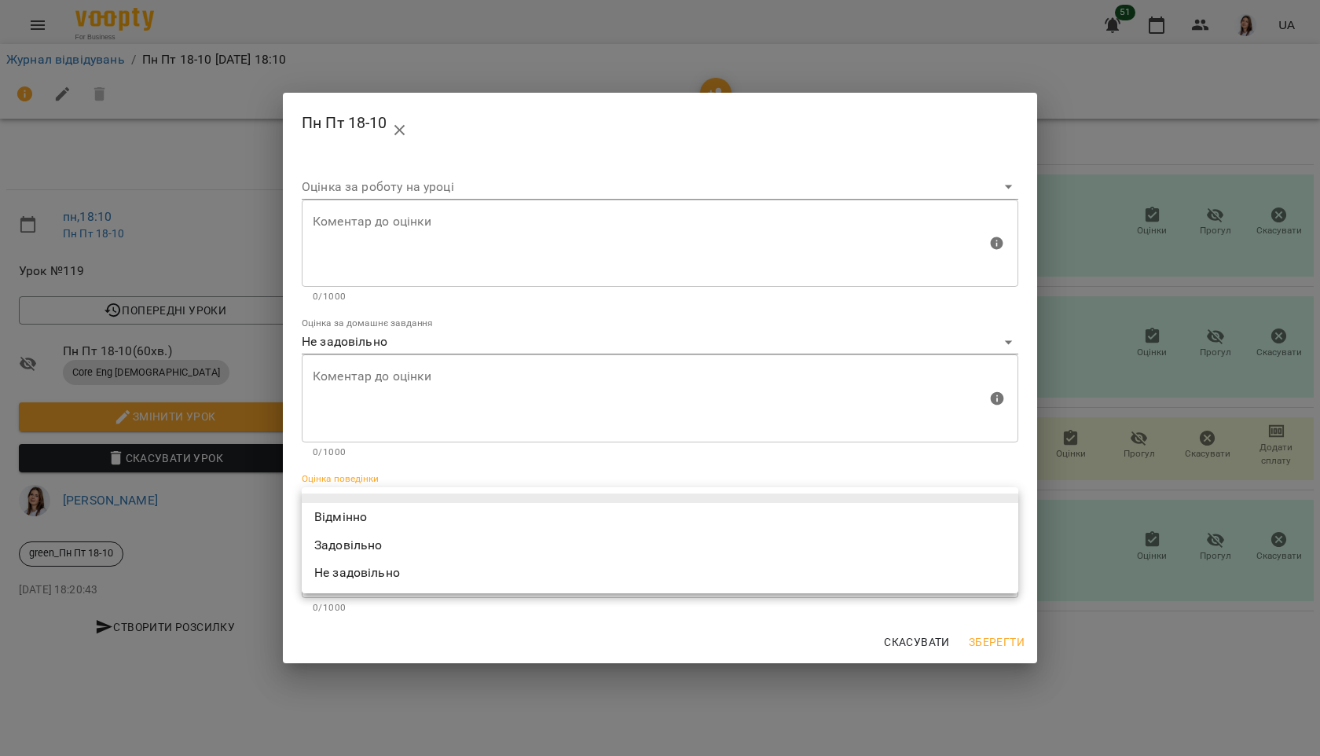
click at [346, 522] on li "Відмінно" at bounding box center [660, 517] width 716 height 28
type input "*********"
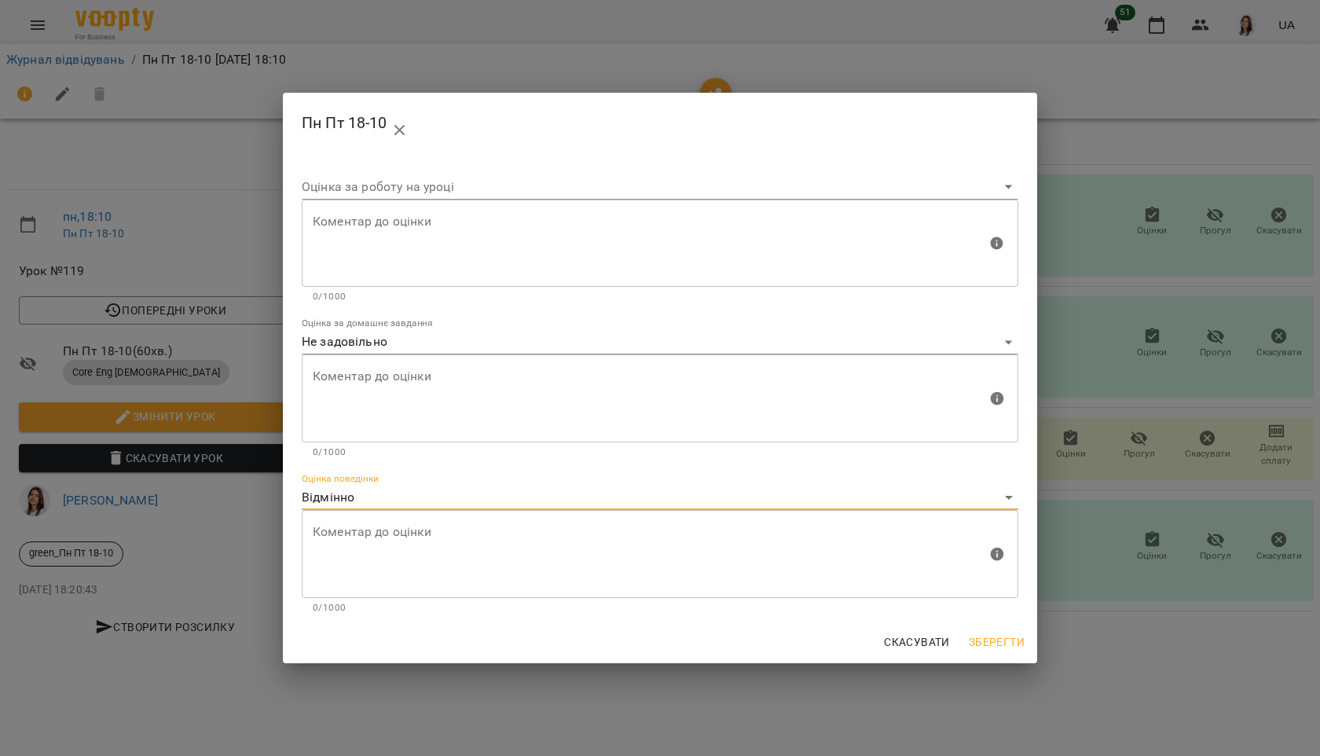
click at [357, 394] on textarea at bounding box center [650, 398] width 674 height 59
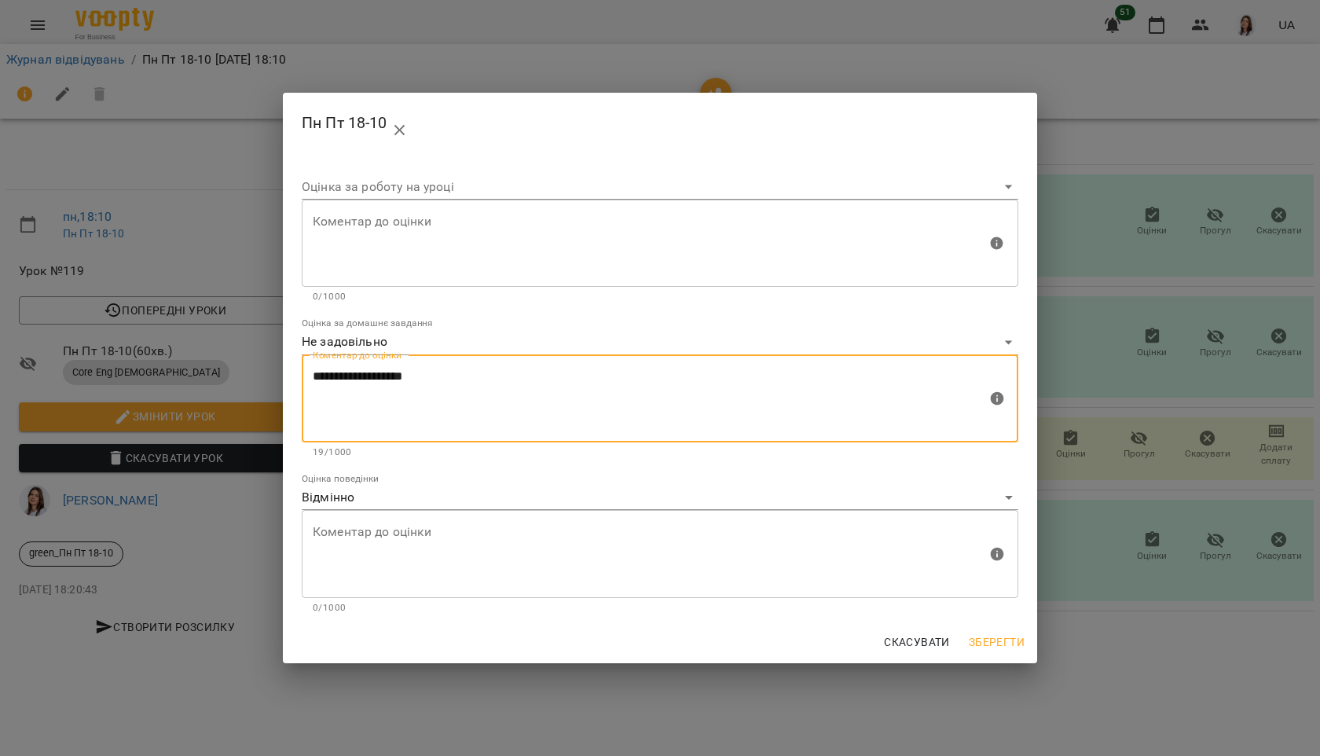
type textarea "**********"
click at [984, 642] on span "Зберегти" at bounding box center [997, 641] width 56 height 19
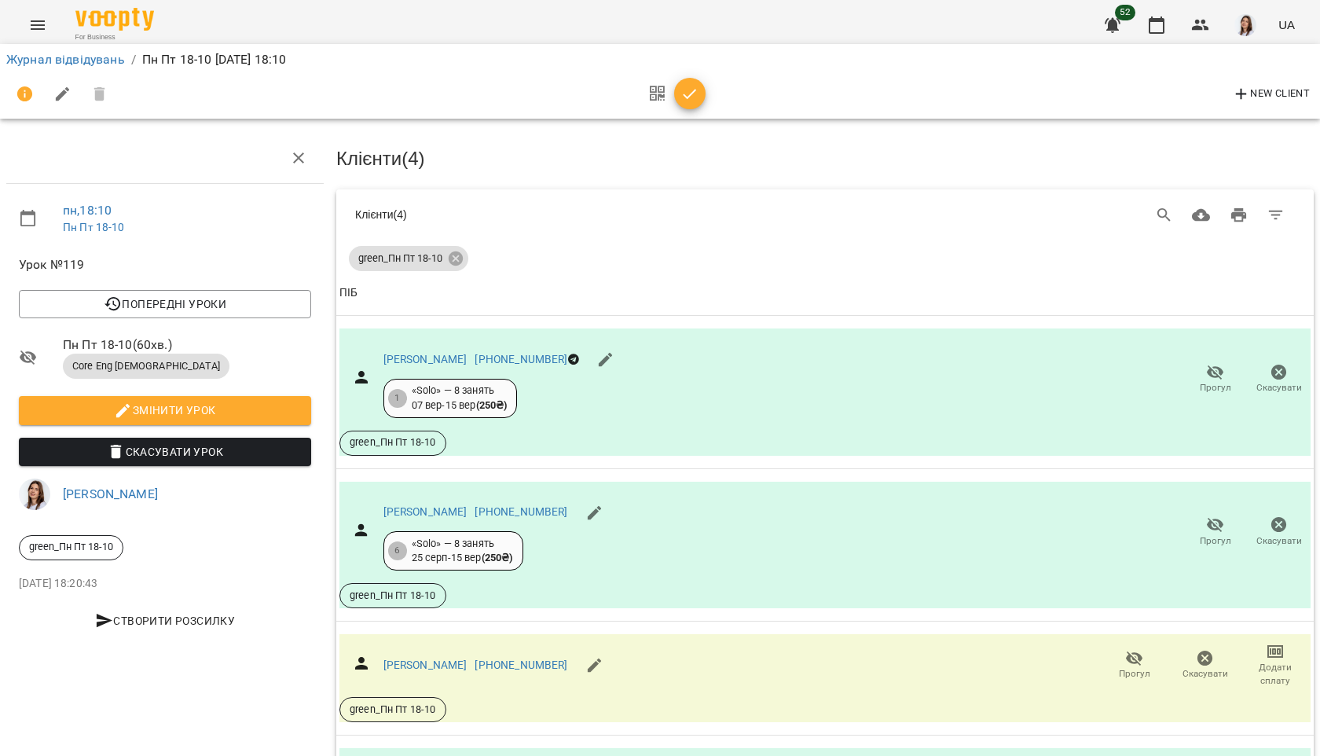
scroll to position [190, 0]
click at [665, 83] on button "button" at bounding box center [657, 94] width 34 height 38
click at [687, 88] on icon "button" at bounding box center [689, 94] width 19 height 19
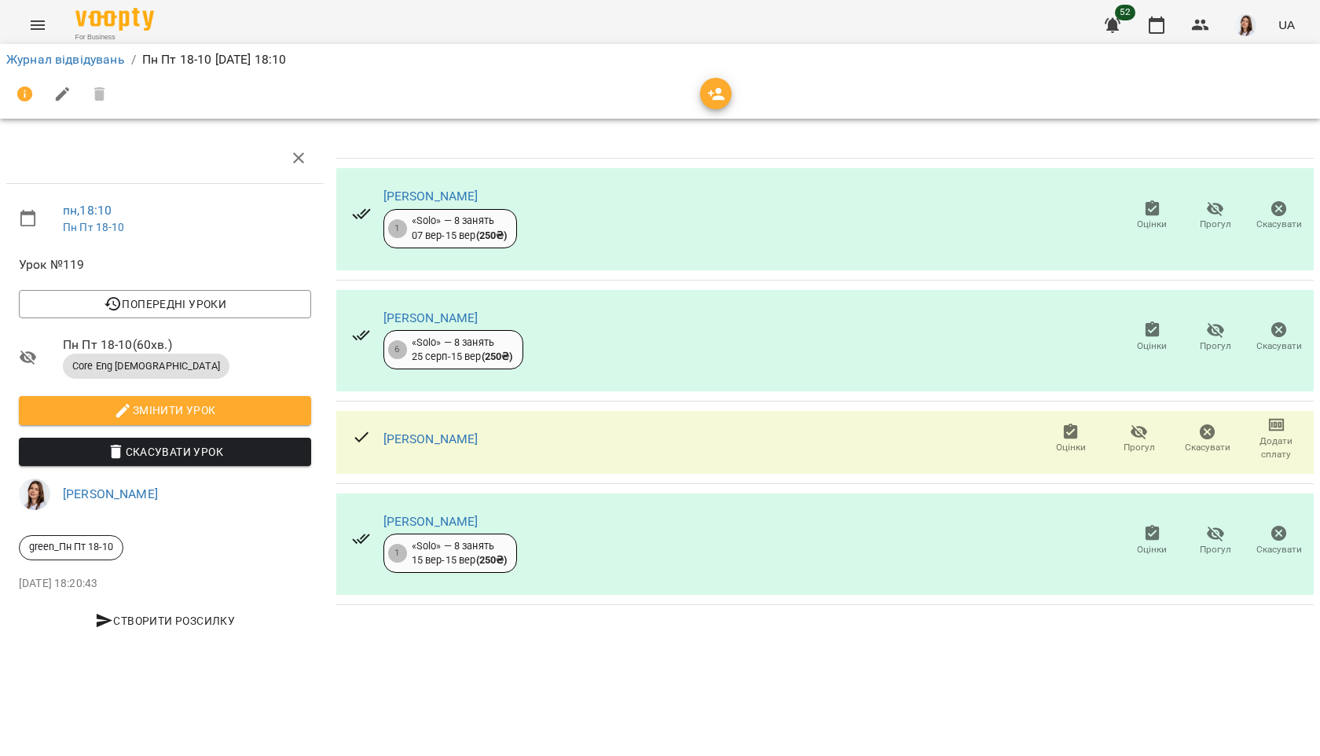
scroll to position [0, 0]
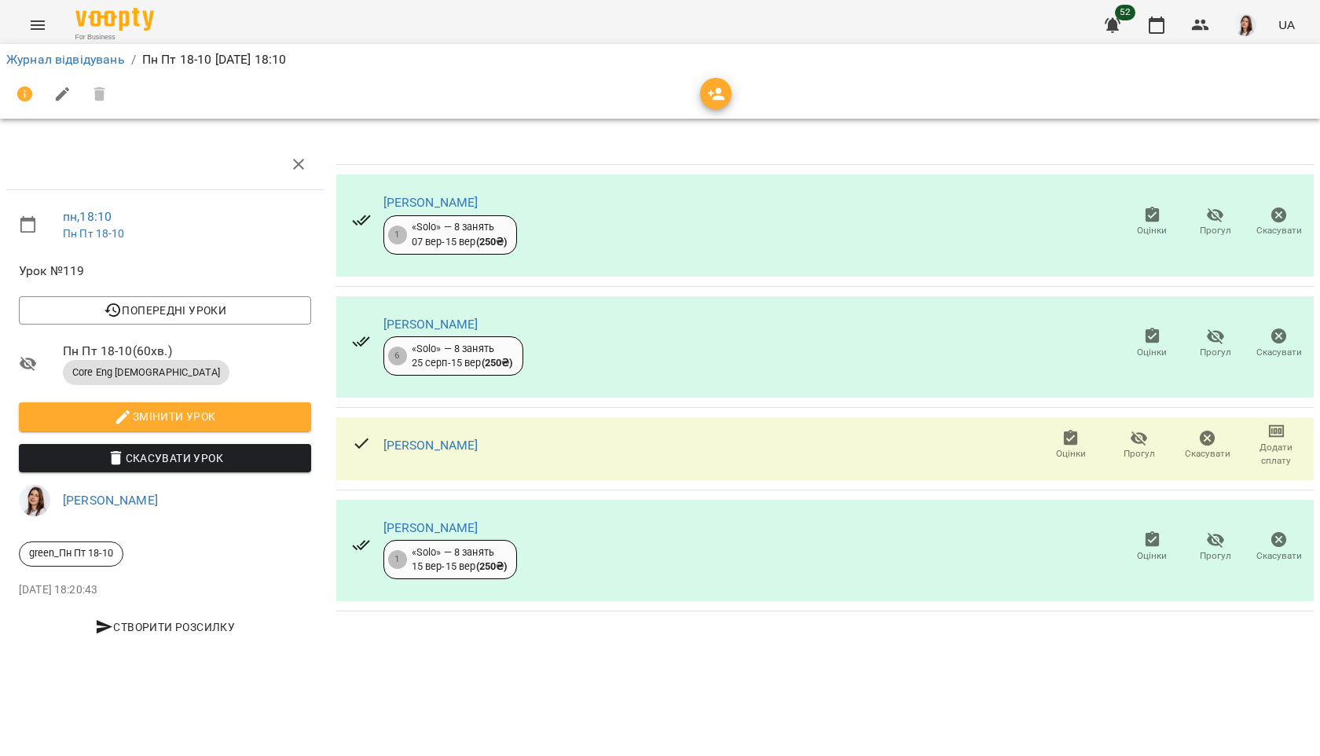
click at [1141, 216] on span "Оцінки" at bounding box center [1152, 221] width 45 height 31
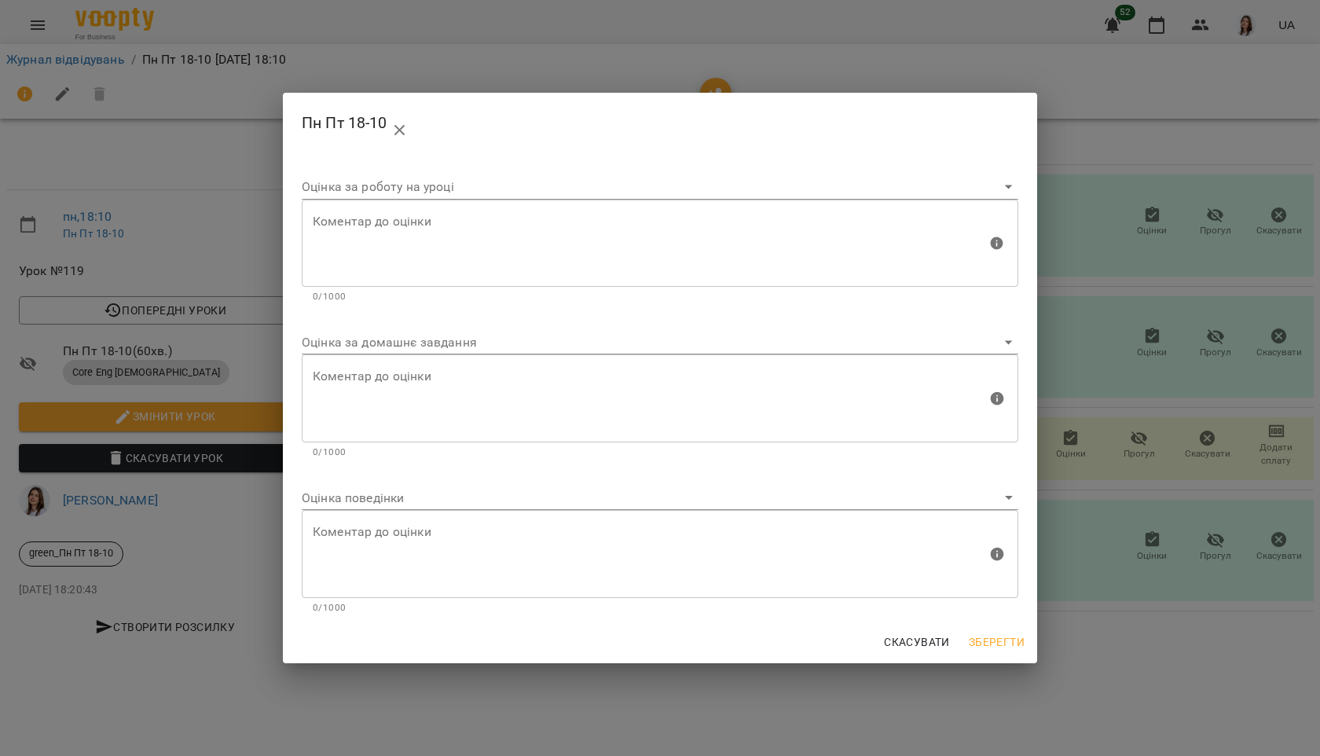
click at [468, 343] on body "For Business 52 UA Журнал відвідувань / Пн Пт 18-10 пн, 15 вер 2025 18:10 пн , …" at bounding box center [660, 330] width 1320 height 660
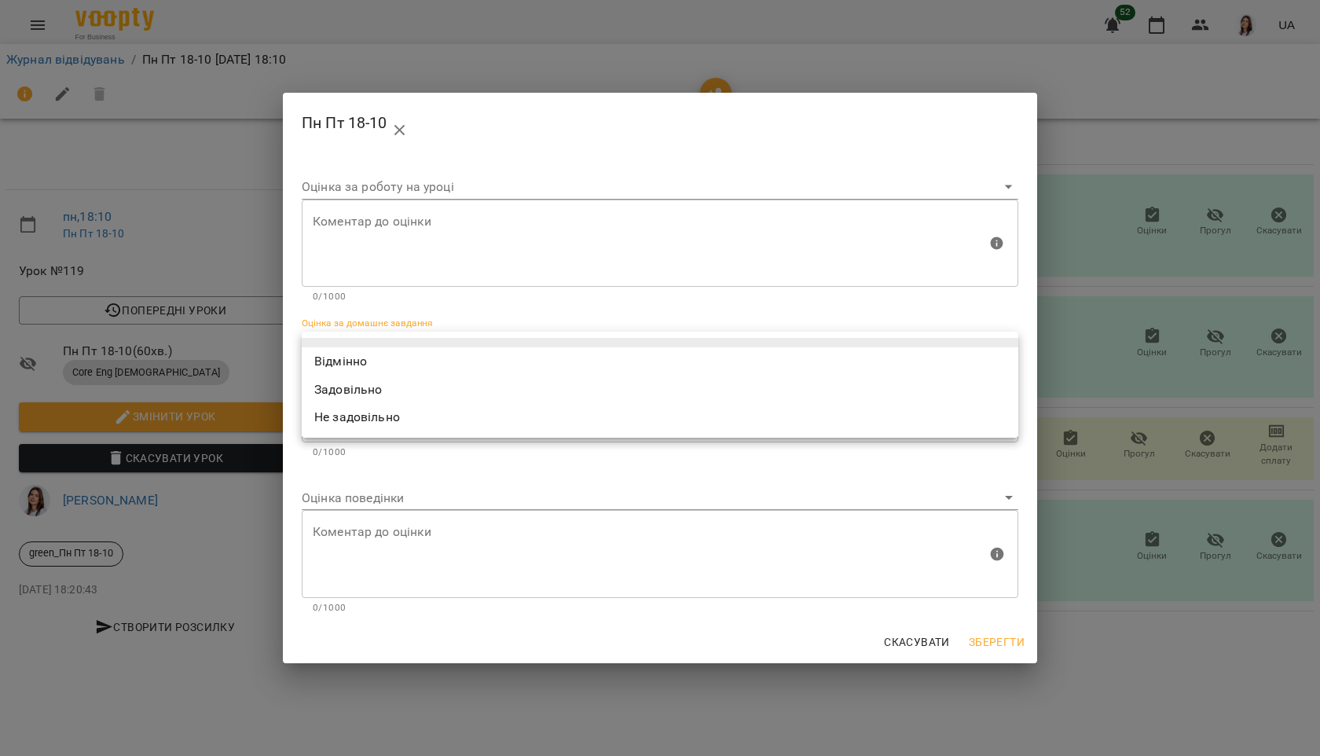
click at [410, 383] on li "Задовільно" at bounding box center [660, 390] width 716 height 28
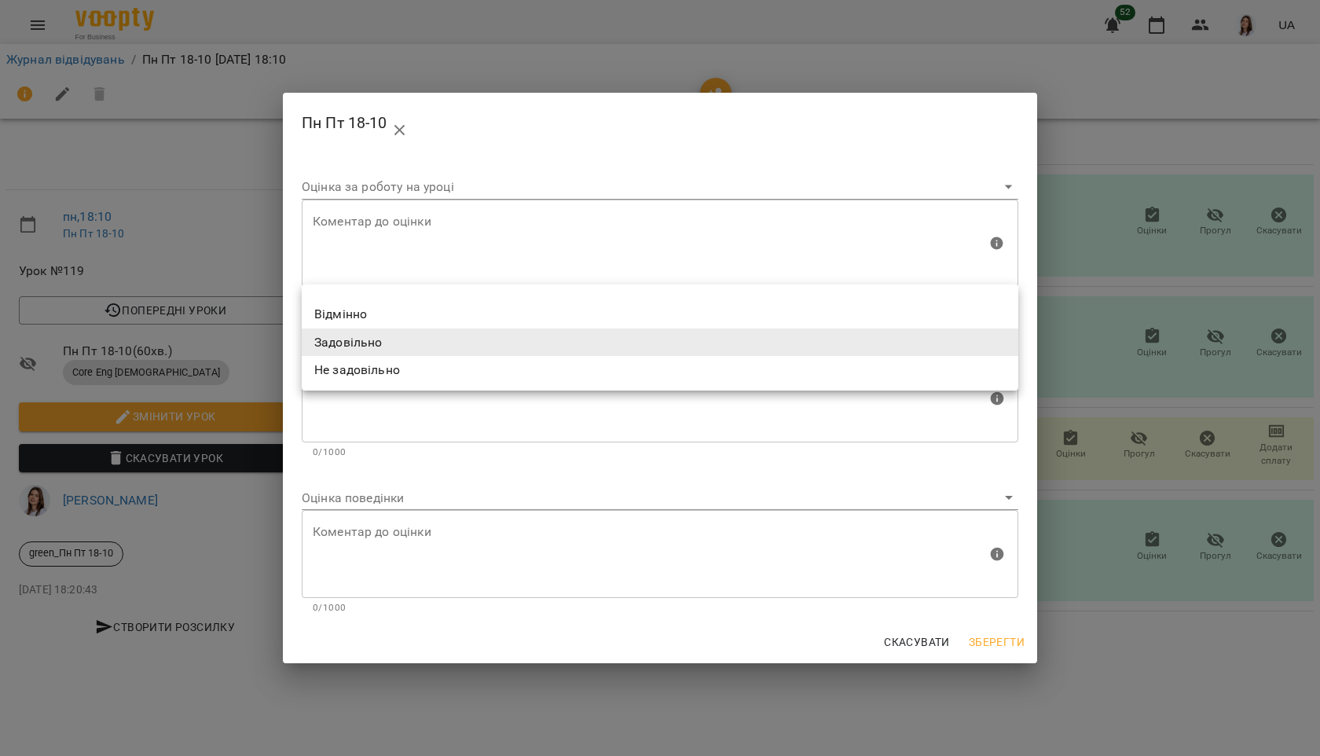
click at [380, 350] on body "For Business 52 UA Журнал відвідувань / Пн Пт 18-10 пн, 15 вер 2025 18:10 пн , …" at bounding box center [660, 330] width 1320 height 660
click at [368, 312] on li "Відмінно" at bounding box center [660, 314] width 716 height 28
type input "*********"
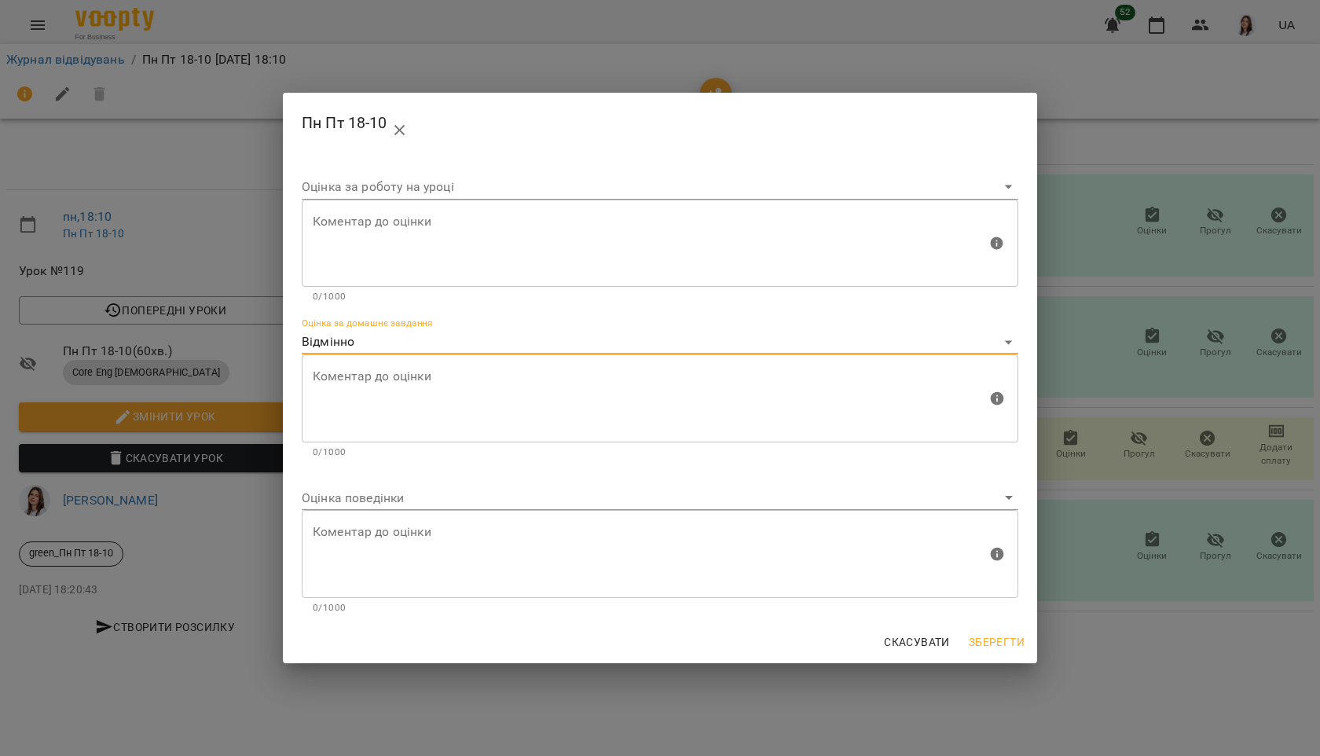
click at [366, 497] on body "For Business 52 UA Журнал відвідувань / Пн Пт 18-10 пн, 15 вер 2025 18:10 пн , …" at bounding box center [660, 330] width 1320 height 660
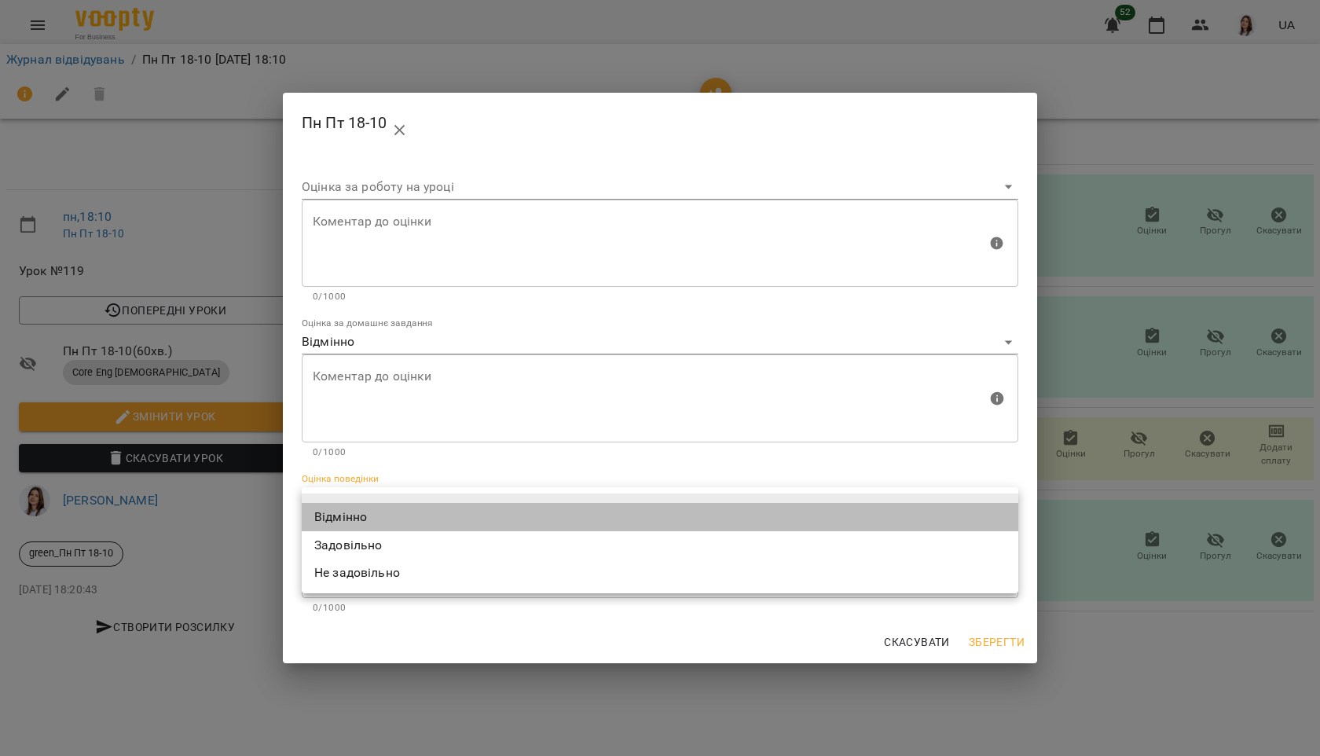
click at [366, 504] on li "Відмінно" at bounding box center [660, 517] width 716 height 28
type input "*********"
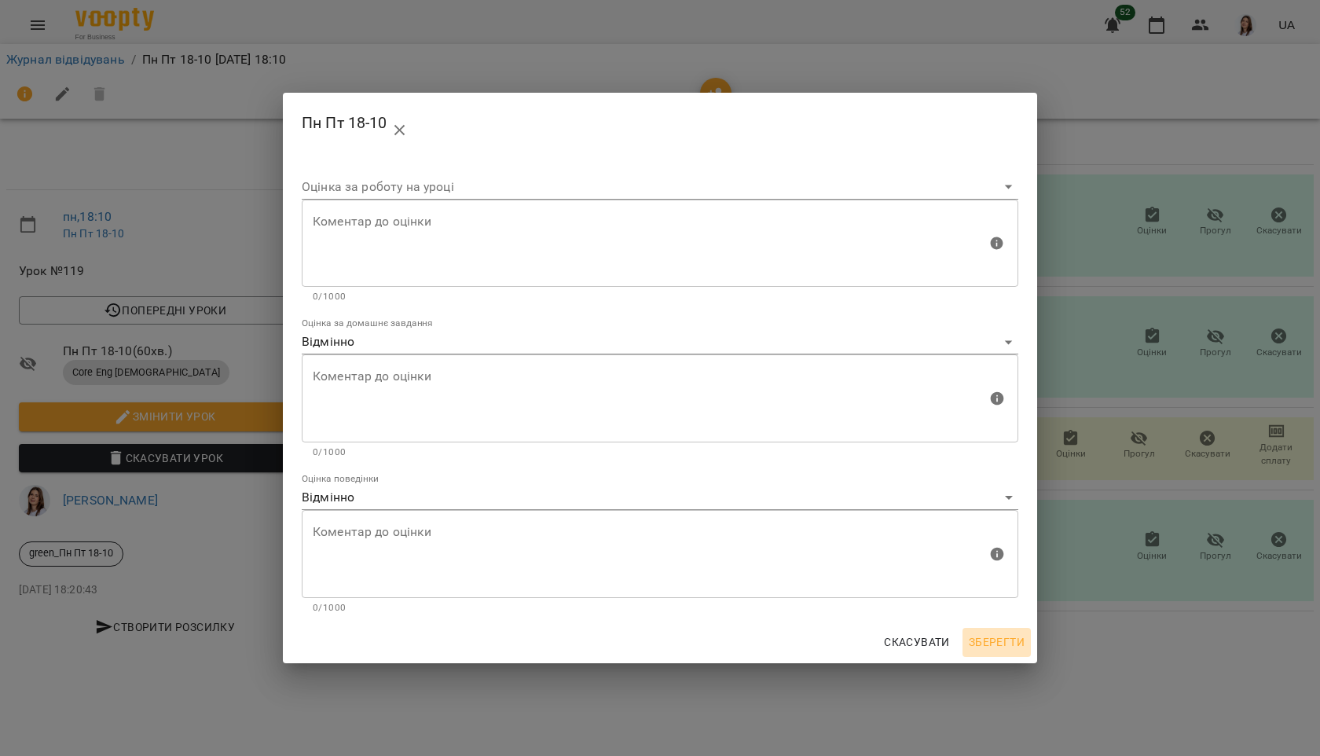
click at [1013, 642] on span "Зберегти" at bounding box center [997, 641] width 56 height 19
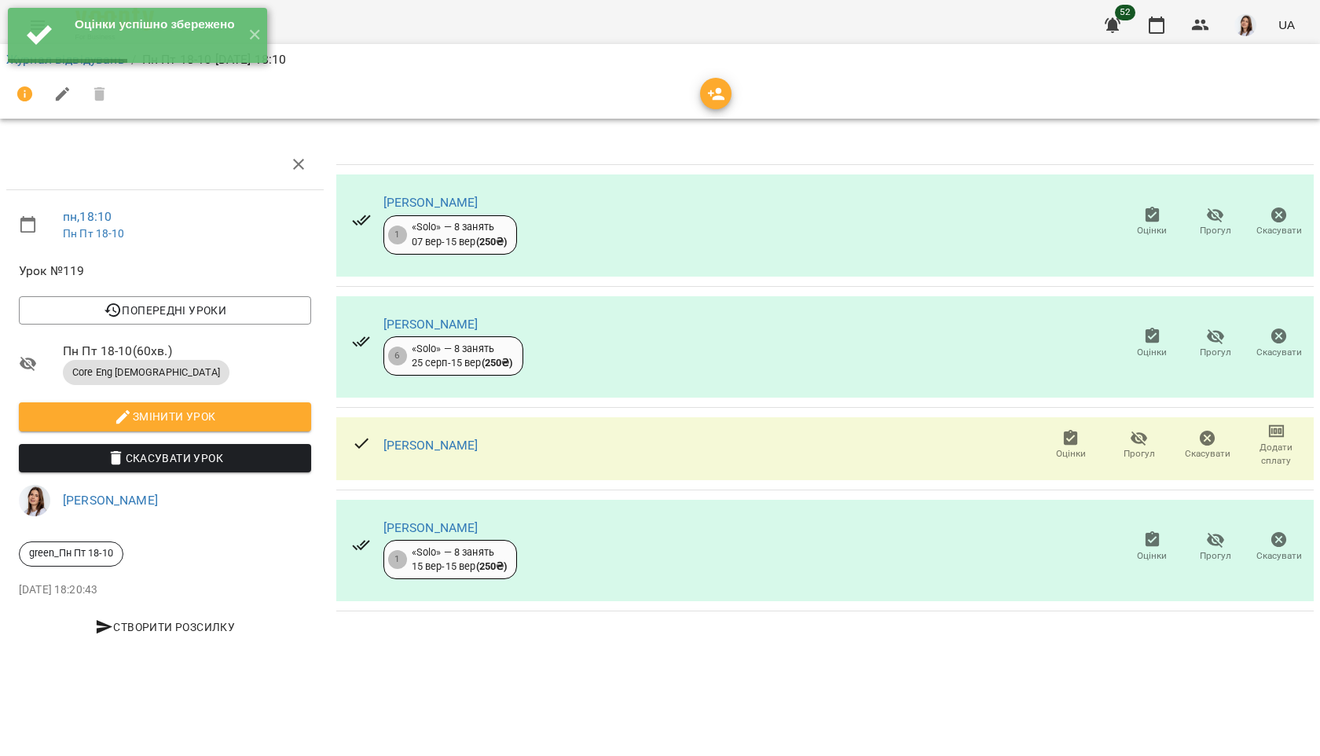
click at [1152, 339] on icon "button" at bounding box center [1152, 336] width 14 height 16
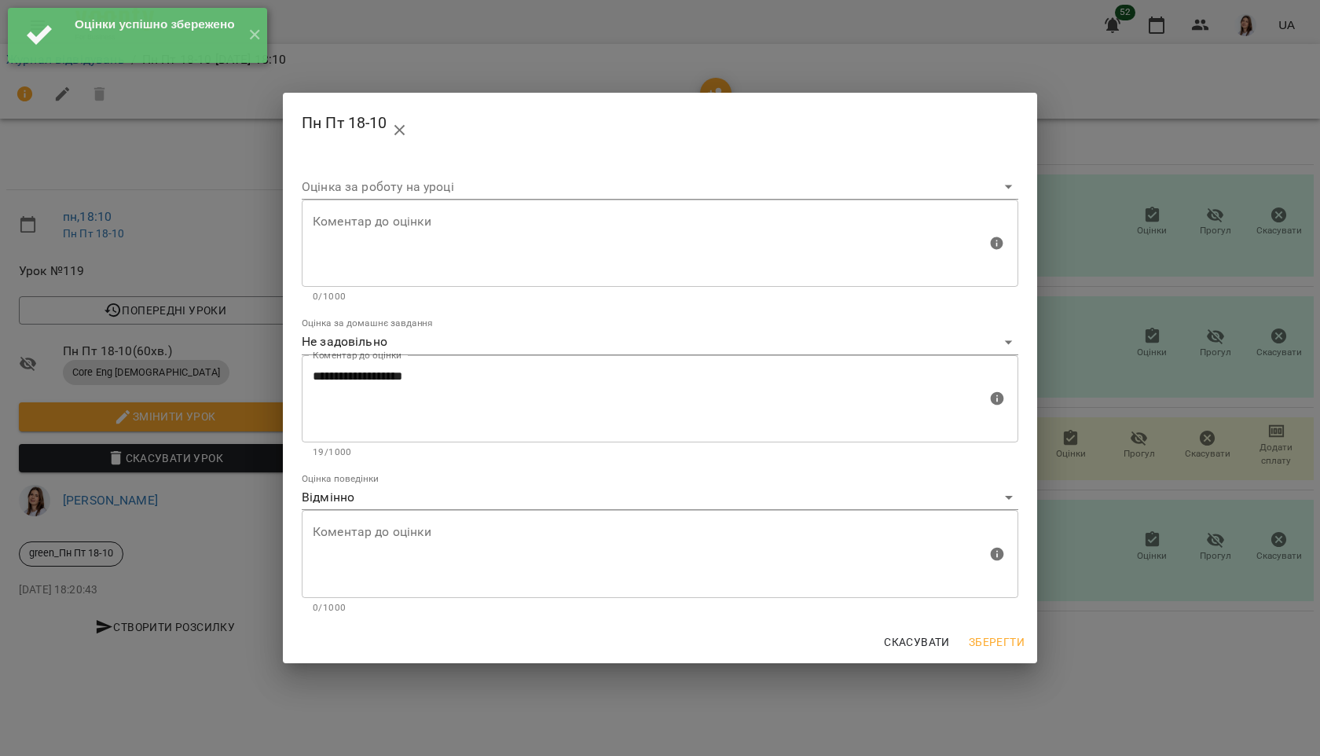
click at [883, 643] on button "Скасувати" at bounding box center [916, 642] width 79 height 28
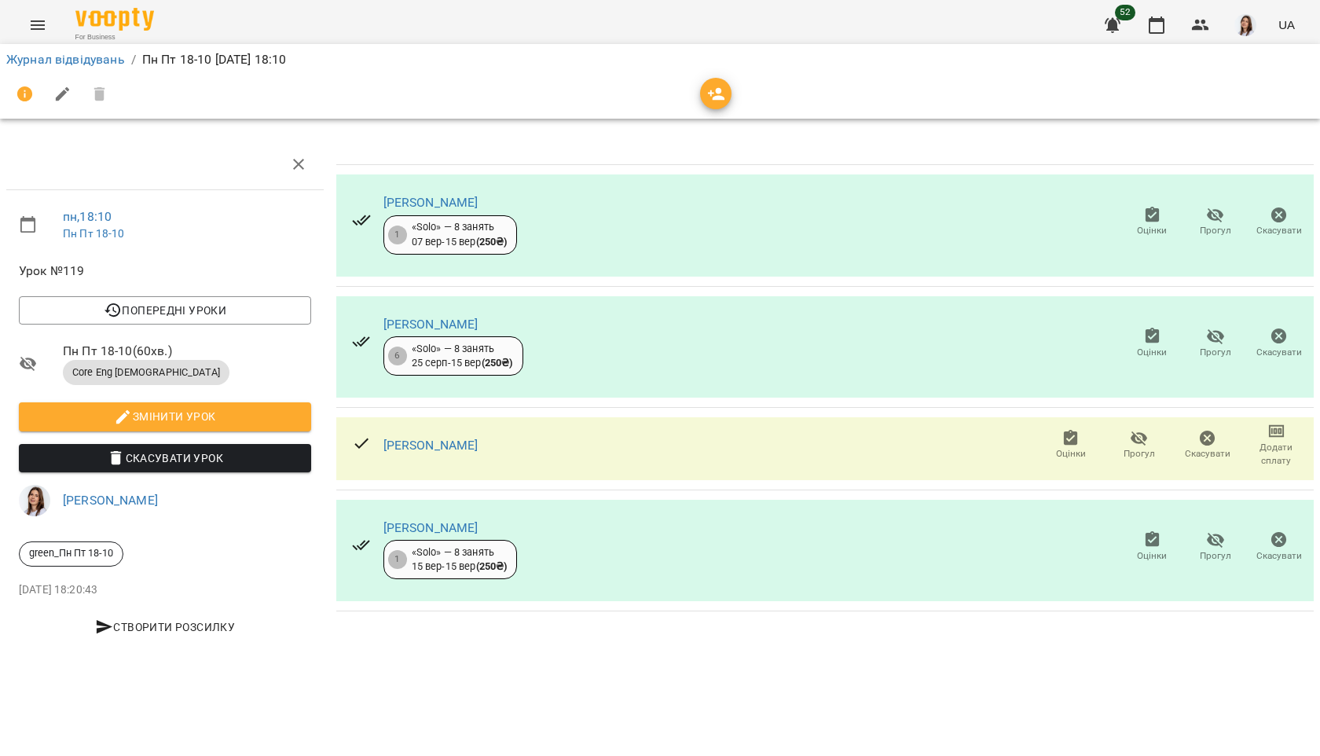
click at [1073, 445] on icon "button" at bounding box center [1070, 438] width 19 height 19
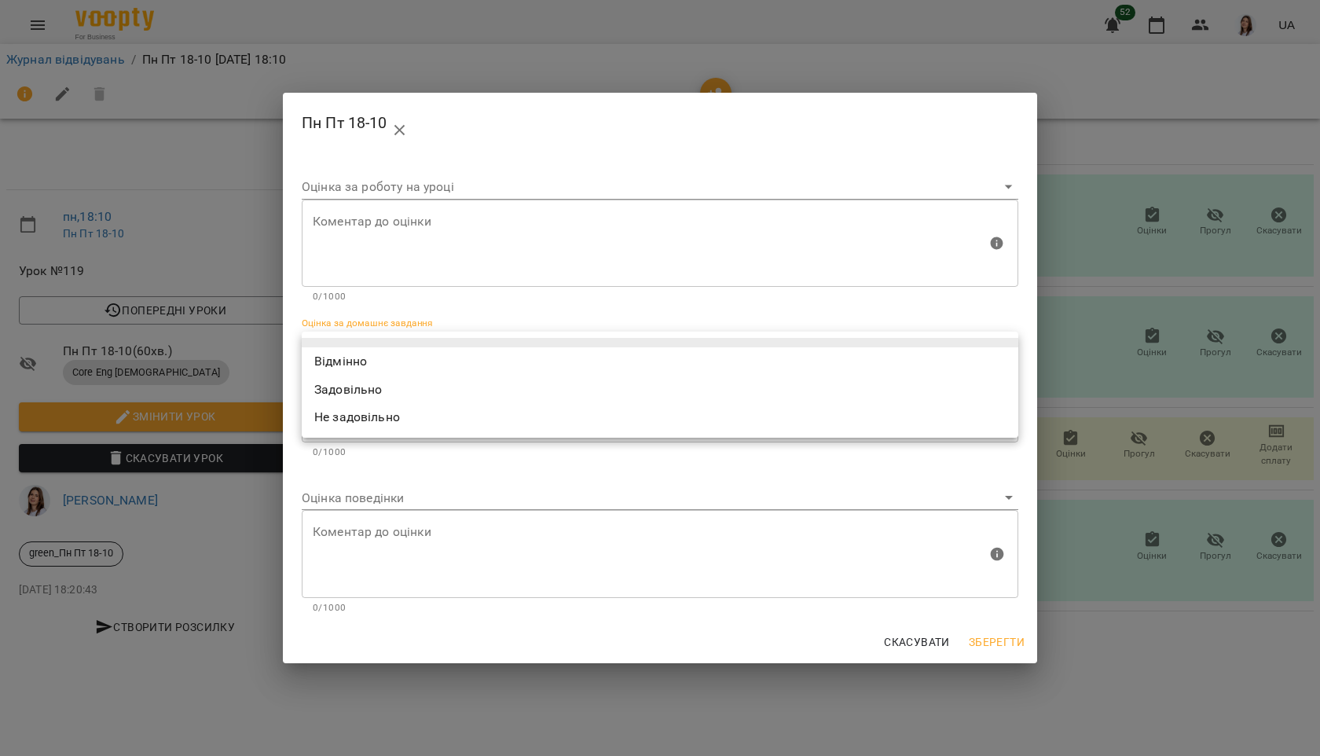
click at [449, 353] on body "For Business 52 UA Журнал відвідувань / Пн Пт 18-10 пн, 15 вер 2025 18:10 пн , …" at bounding box center [660, 330] width 1320 height 660
click at [444, 356] on li "Відмінно" at bounding box center [660, 361] width 716 height 28
type input "*********"
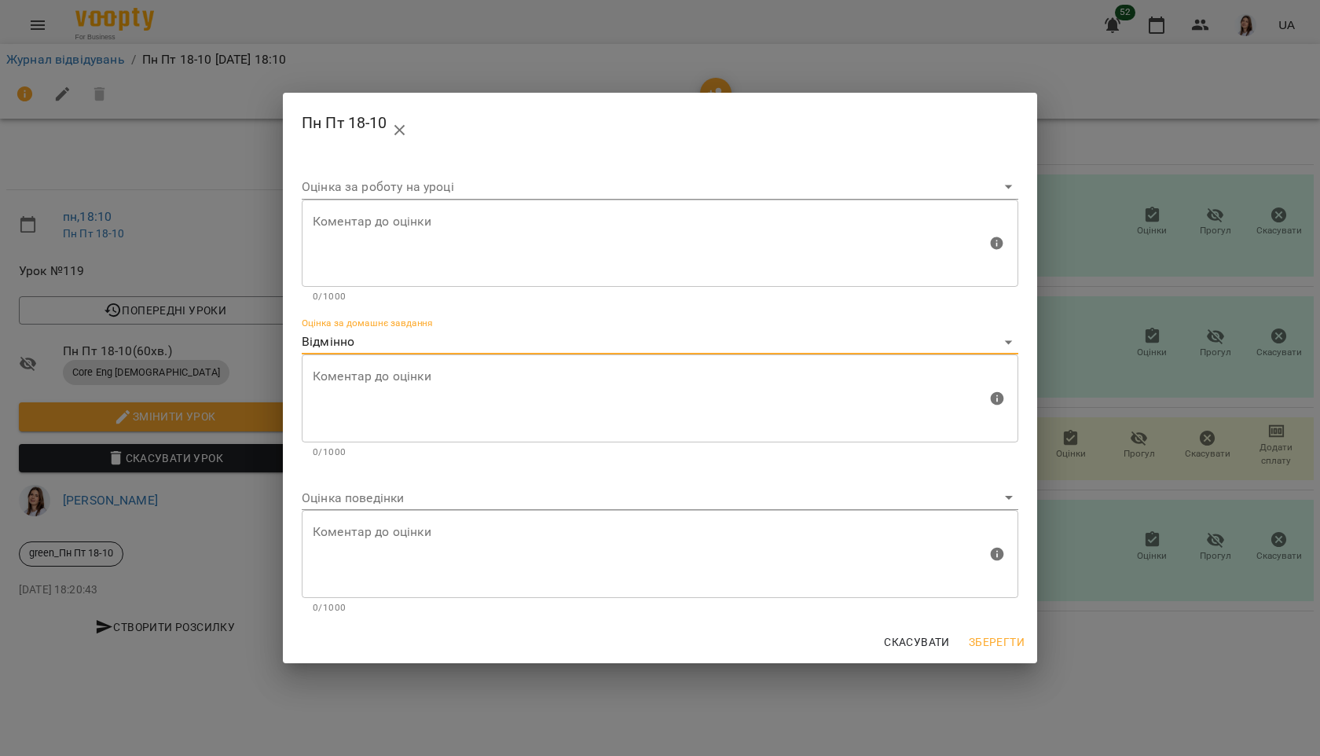
click at [397, 493] on body "For Business 52 UA Журнал відвідувань / Пн Пт 18-10 пн, 15 вер 2025 18:10 пн , …" at bounding box center [660, 330] width 1320 height 660
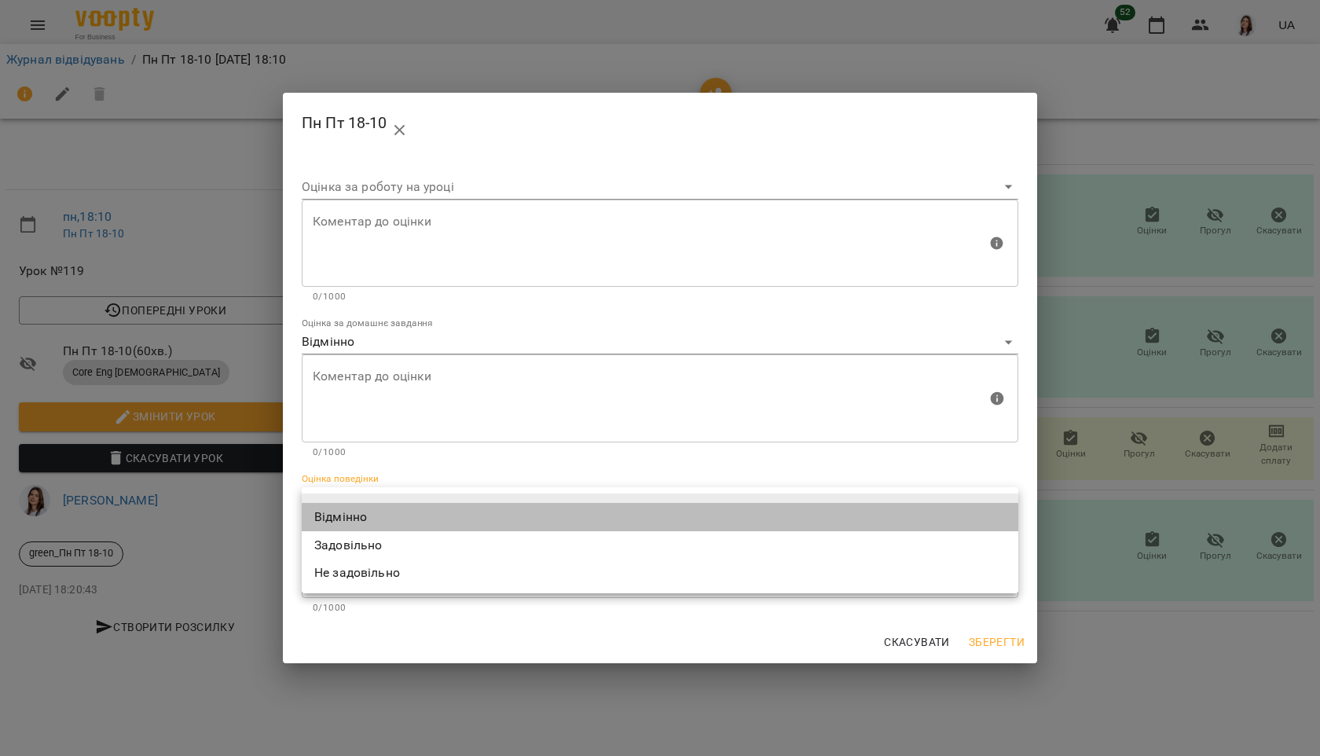
click at [397, 504] on li "Відмінно" at bounding box center [660, 517] width 716 height 28
type input "*********"
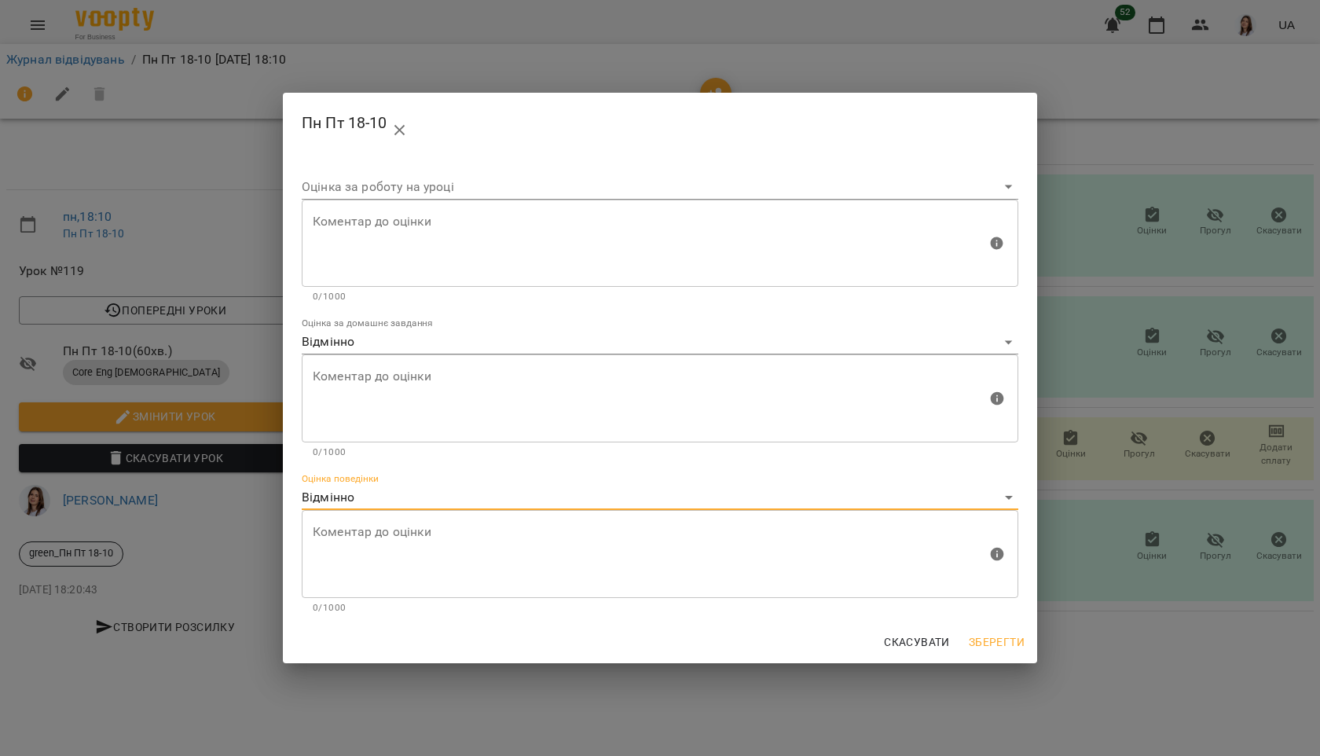
click at [992, 641] on span "Зберегти" at bounding box center [997, 641] width 56 height 19
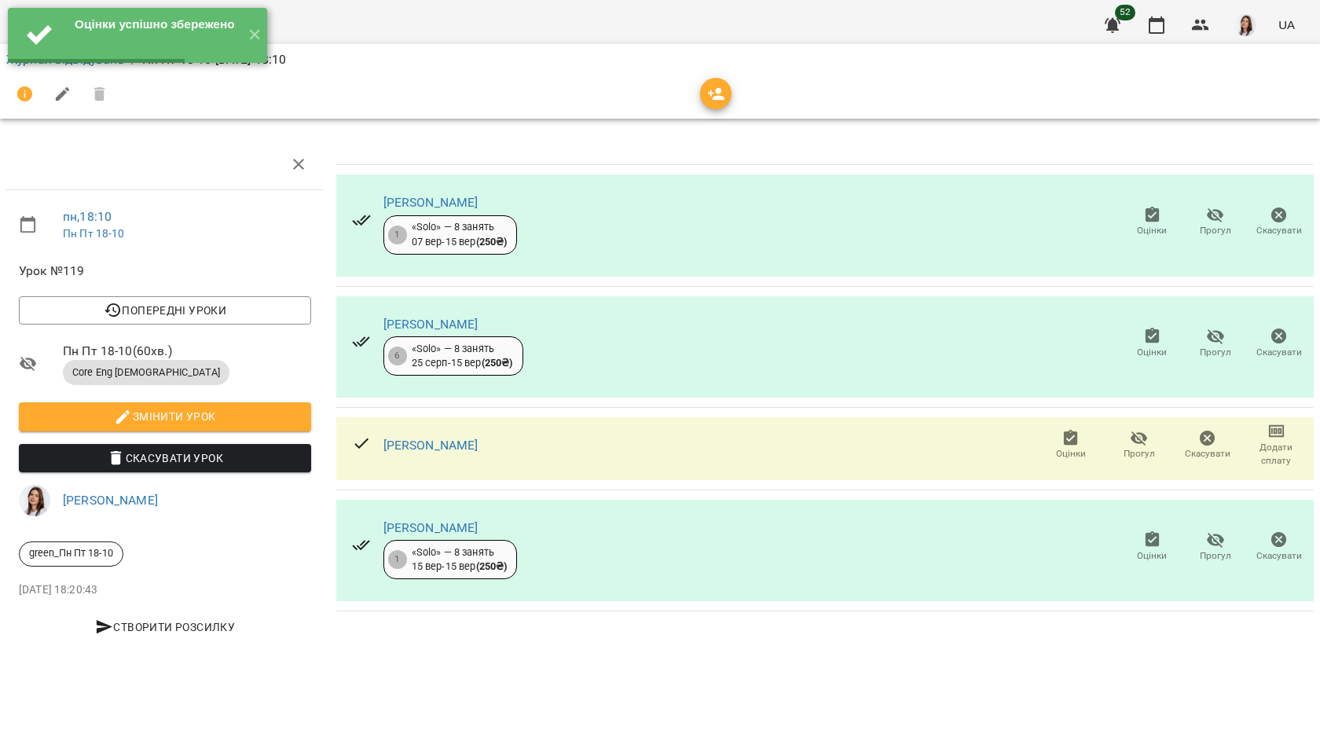
click at [1151, 544] on icon "button" at bounding box center [1152, 539] width 14 height 16
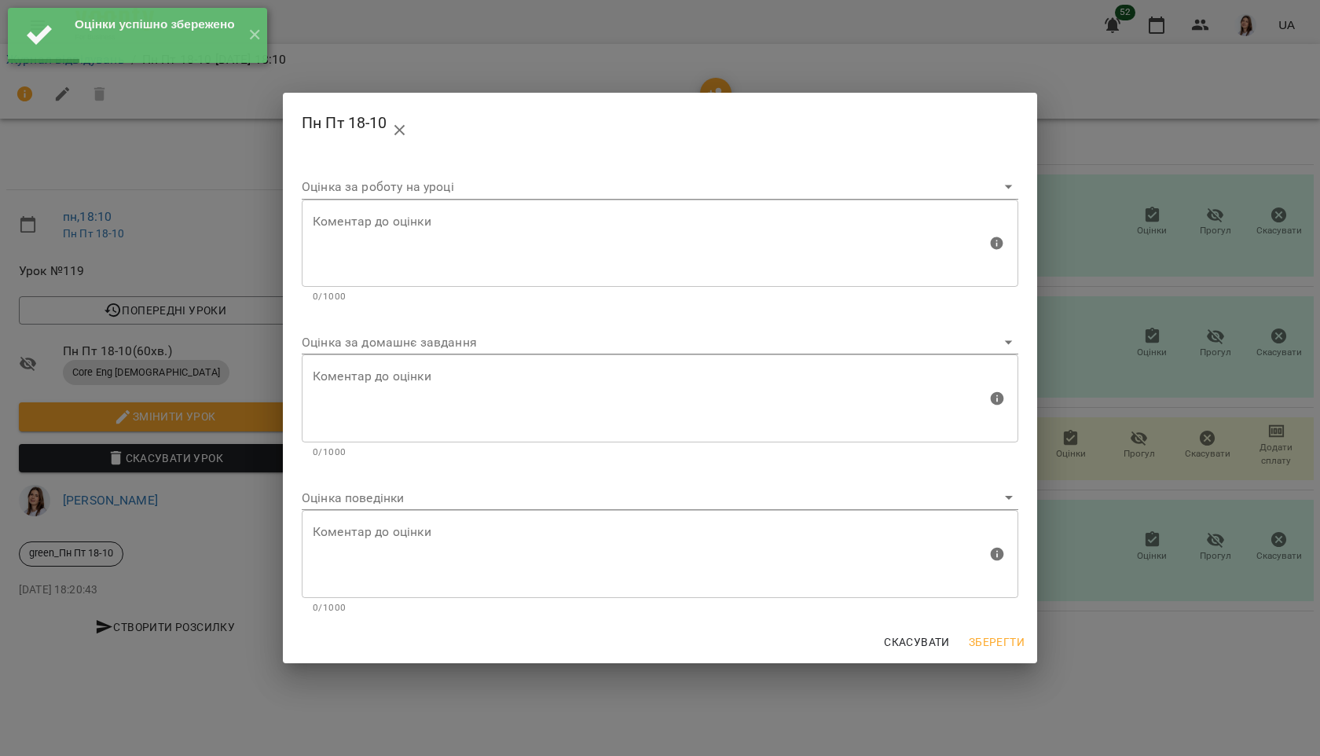
click at [411, 343] on body "Оцінки успішно збережено ✕ For Business 52 UA Журнал відвідувань / Пн Пт 18-10 …" at bounding box center [660, 330] width 1320 height 660
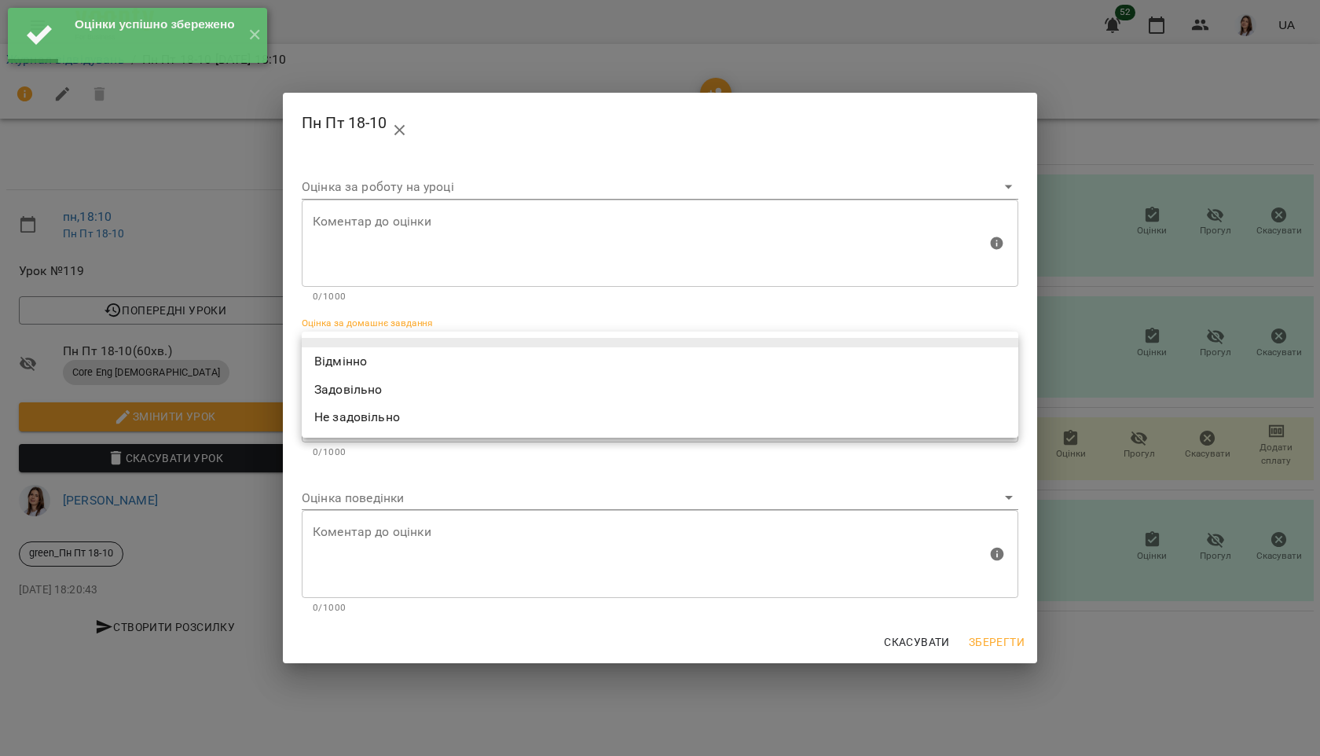
click at [406, 361] on li "Відмінно" at bounding box center [660, 361] width 716 height 28
type input "*********"
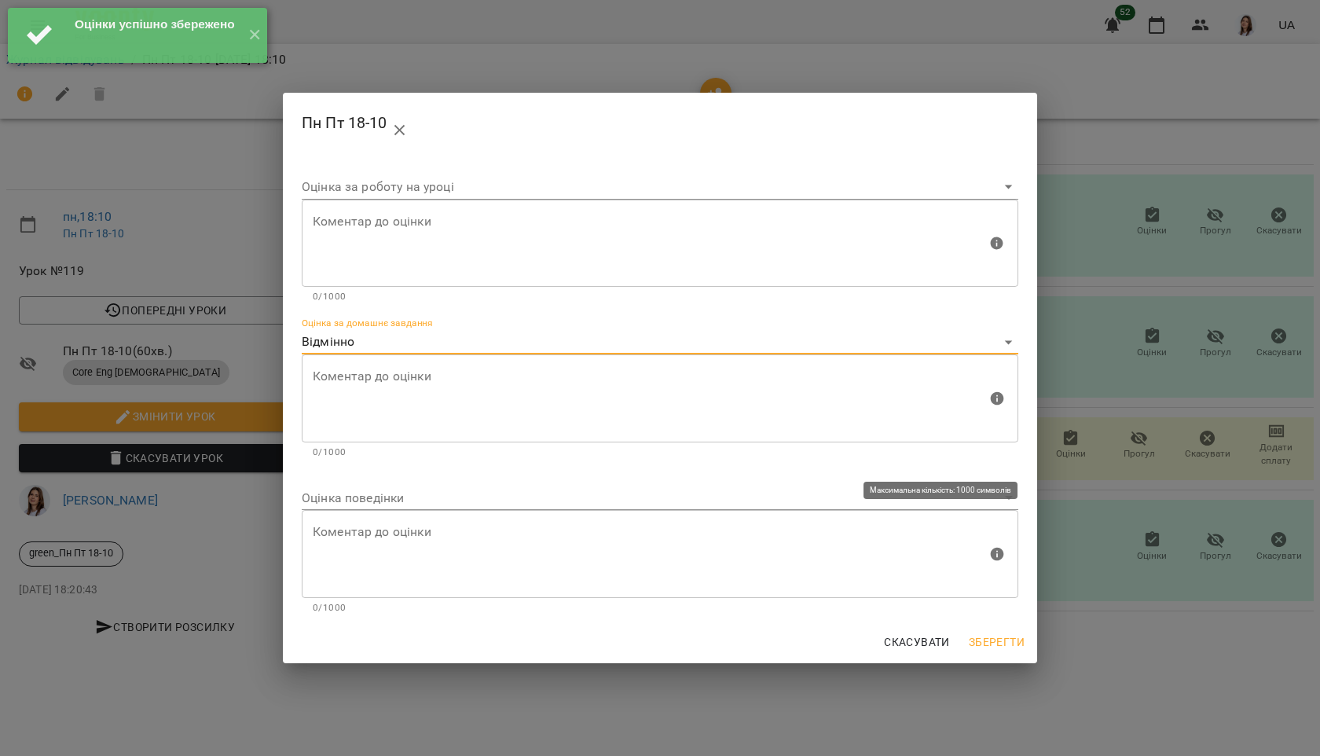
click at [379, 496] on body "Оцінки успішно збережено ✕ For Business 52 UA Журнал відвідувань / Пн Пт 18-10 …" at bounding box center [660, 330] width 1320 height 660
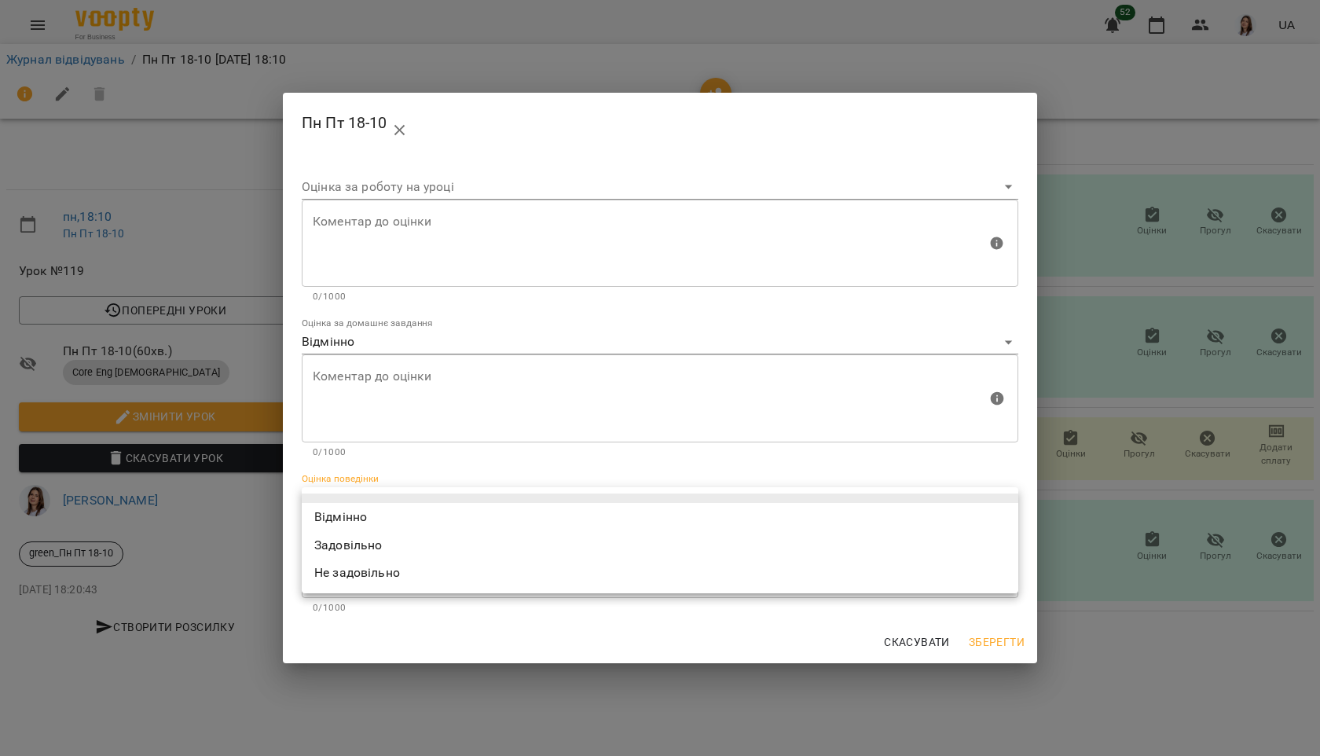
click at [381, 519] on li "Відмінно" at bounding box center [660, 517] width 716 height 28
type input "*********"
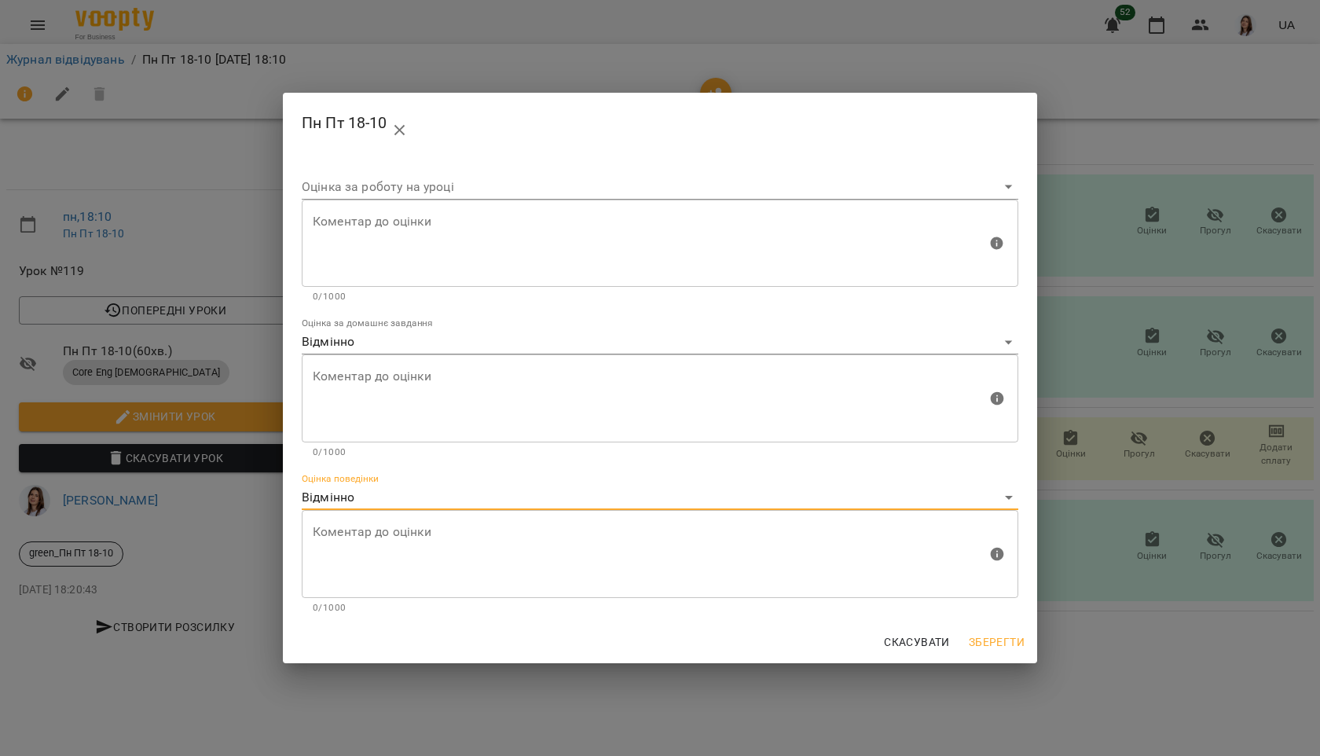
click at [1000, 639] on span "Зберегти" at bounding box center [997, 641] width 56 height 19
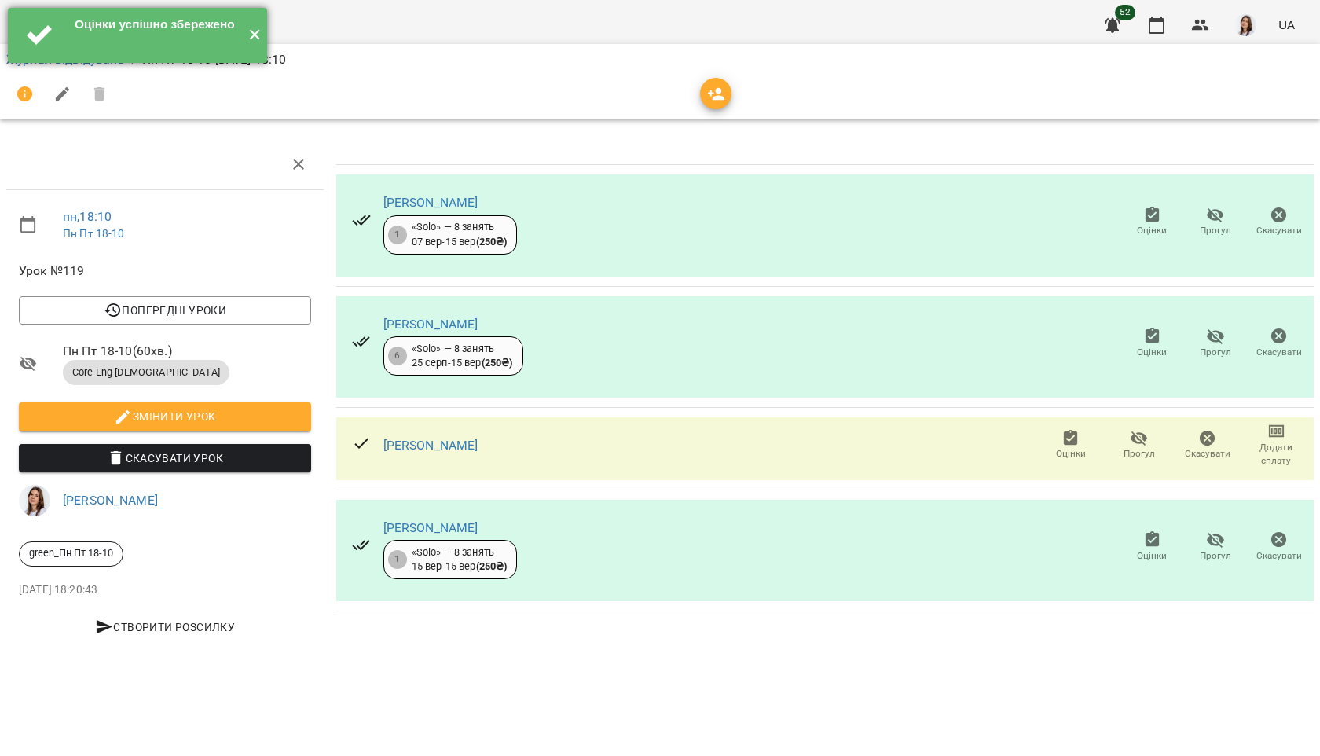
click at [255, 42] on button "✕" at bounding box center [254, 35] width 26 height 55
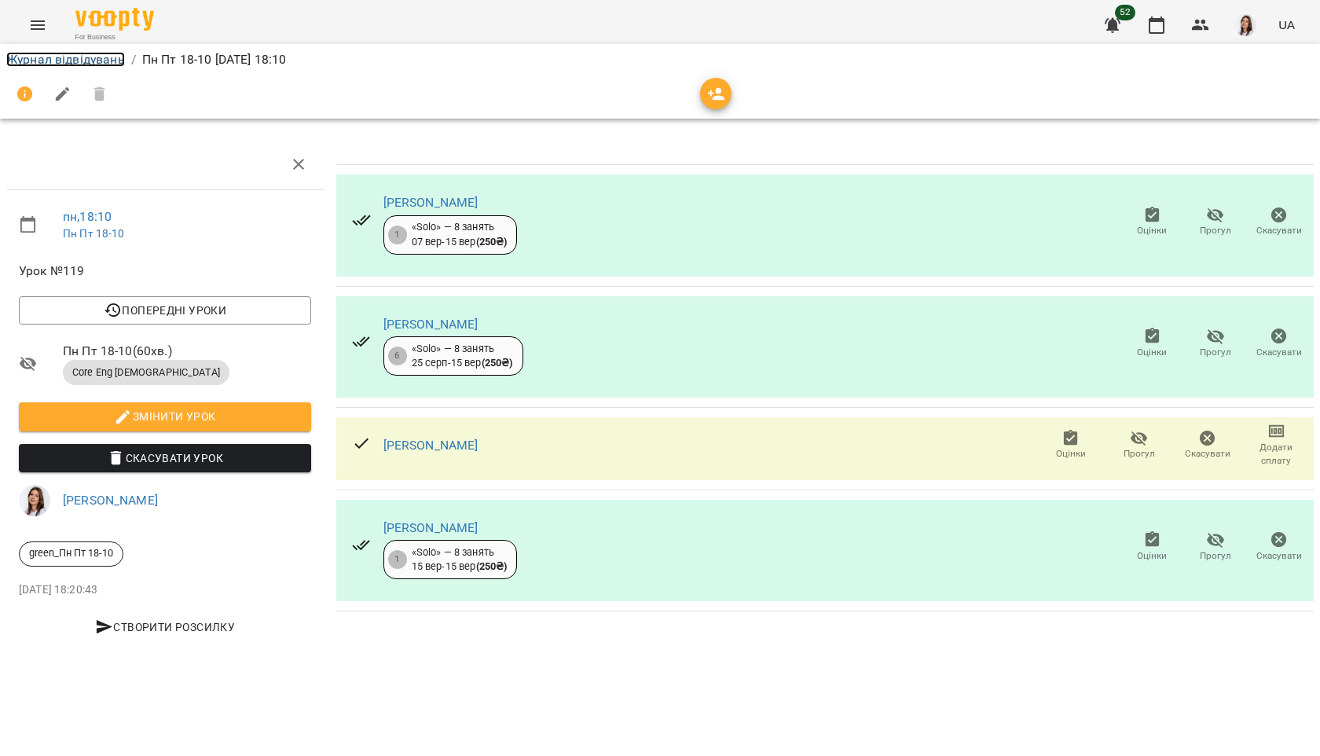
click at [104, 57] on link "Журнал відвідувань" at bounding box center [65, 59] width 119 height 15
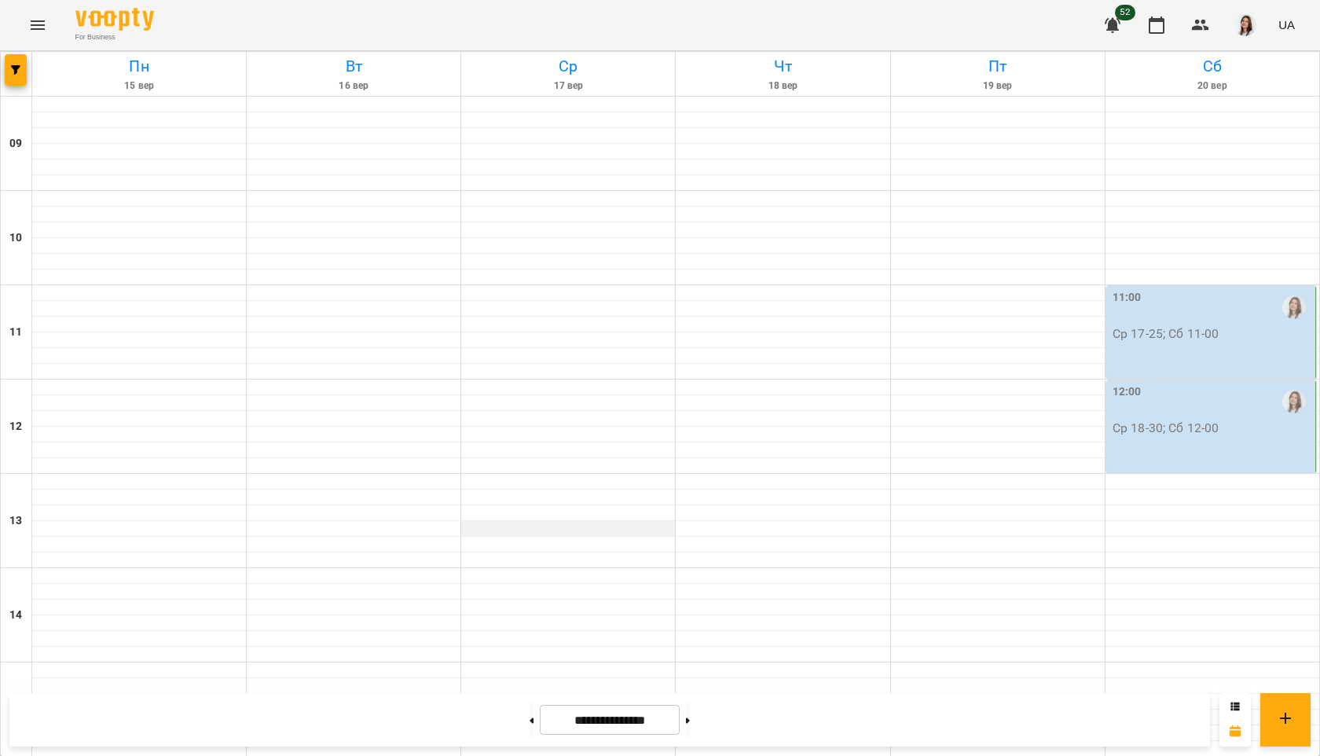
scroll to position [543, 0]
